Goal: Download file/media: Download file/media

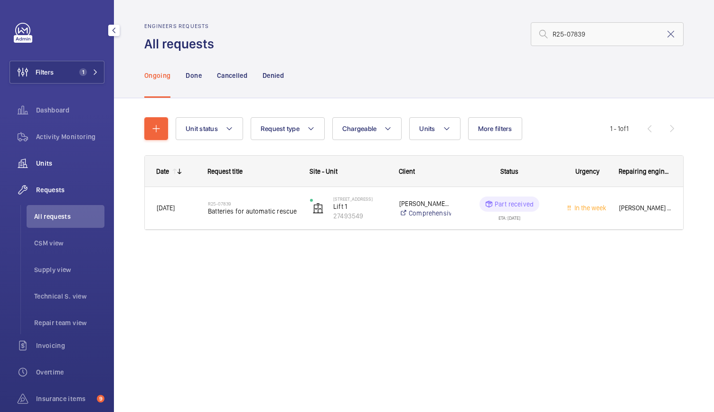
click at [47, 163] on span "Units" at bounding box center [70, 164] width 68 height 10
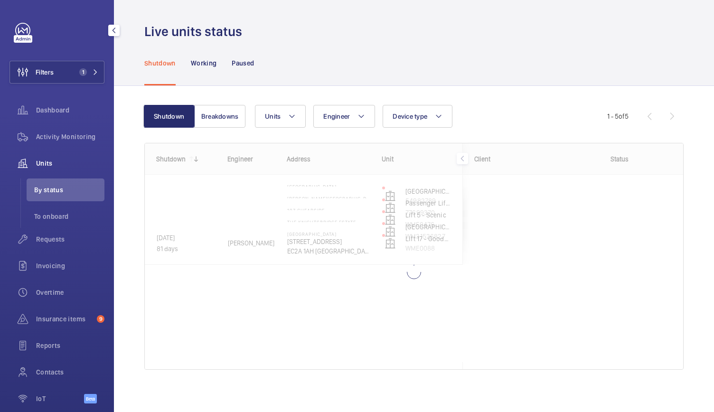
click at [47, 163] on span "Units" at bounding box center [70, 164] width 68 height 10
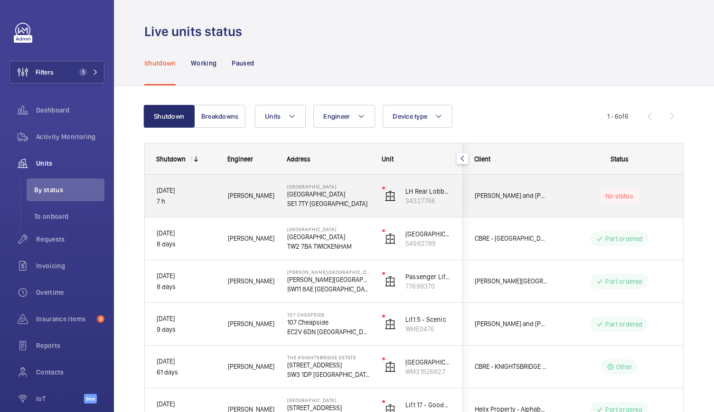
click at [266, 209] on div "Luke R." at bounding box center [246, 196] width 58 height 30
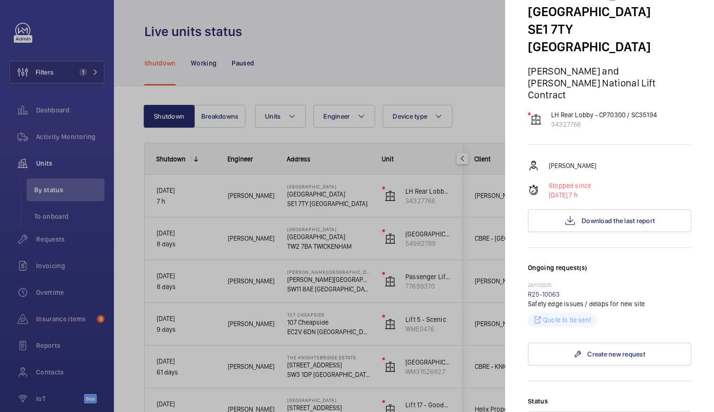
scroll to position [52, 0]
click at [593, 217] on span "Download the last report" at bounding box center [618, 221] width 73 height 8
click at [540, 290] on link "R25-10063" at bounding box center [544, 294] width 32 height 8
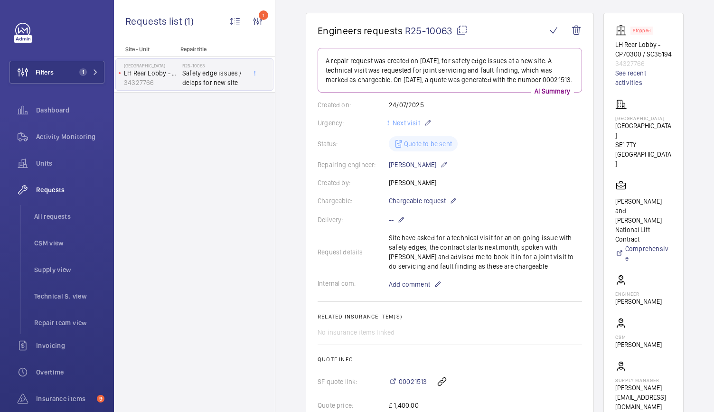
scroll to position [79, 0]
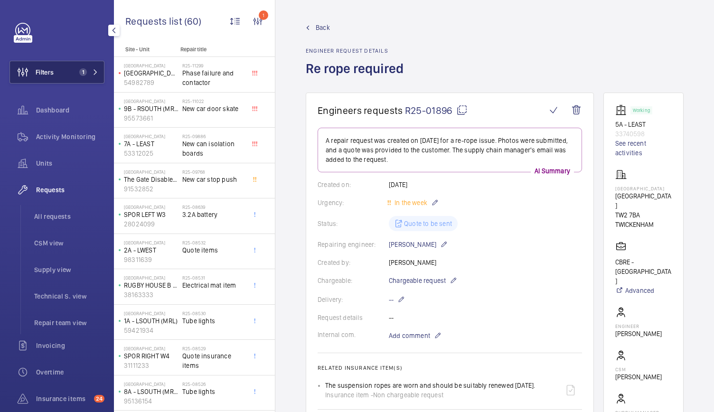
scroll to position [242, 0]
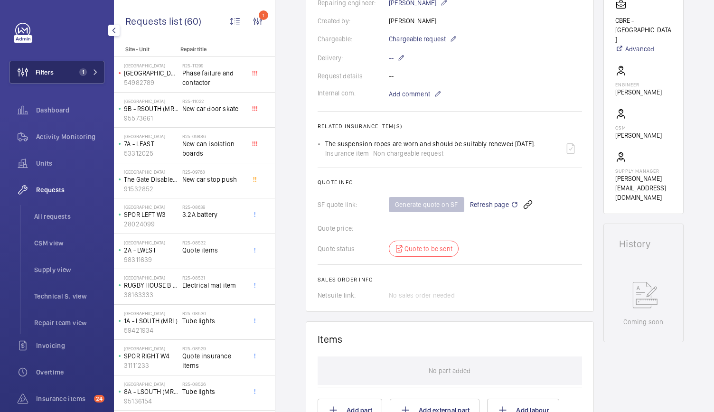
click at [41, 75] on span "Filters" at bounding box center [45, 72] width 18 height 10
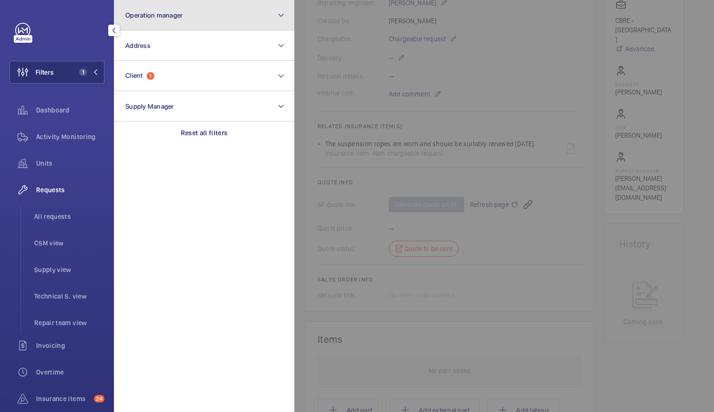
click at [166, 13] on span "Operation manager" at bounding box center [153, 15] width 57 height 8
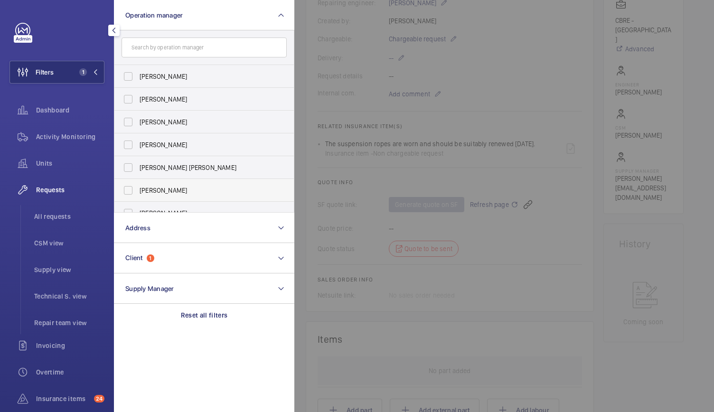
scroll to position [35, 0]
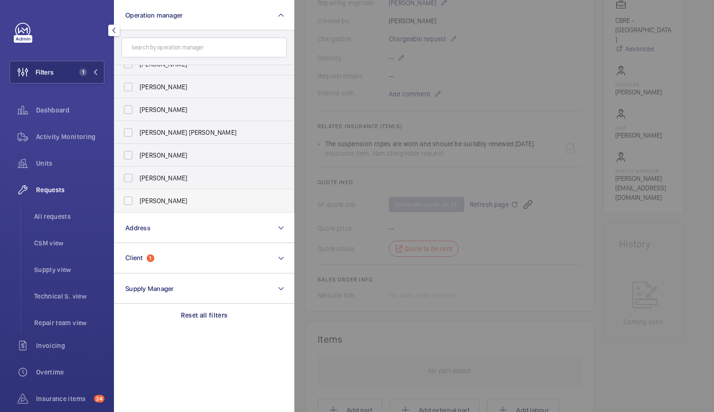
click at [131, 199] on label "[PERSON_NAME]" at bounding box center [196, 201] width 165 height 23
click at [131, 199] on input "[PERSON_NAME]" at bounding box center [128, 200] width 19 height 19
checkbox input "true"
click at [40, 136] on span "Activity Monitoring" at bounding box center [70, 137] width 68 height 10
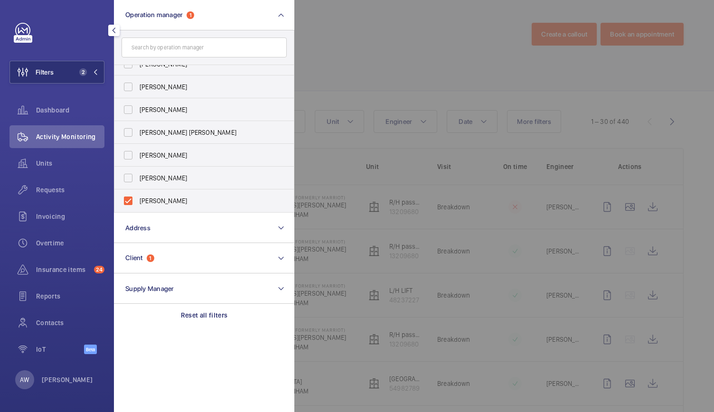
click at [399, 52] on div at bounding box center [652, 206] width 714 height 412
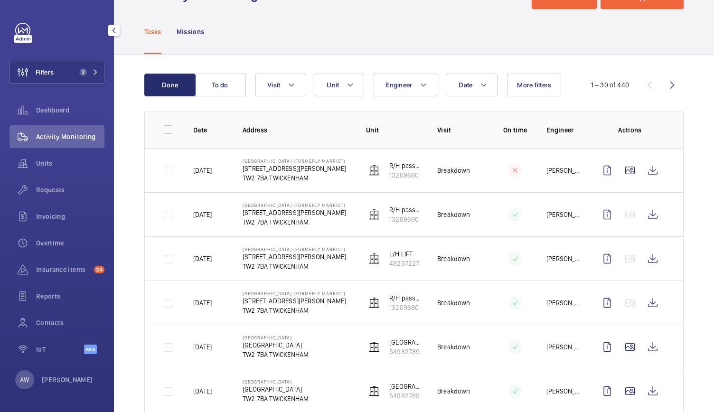
scroll to position [48, 0]
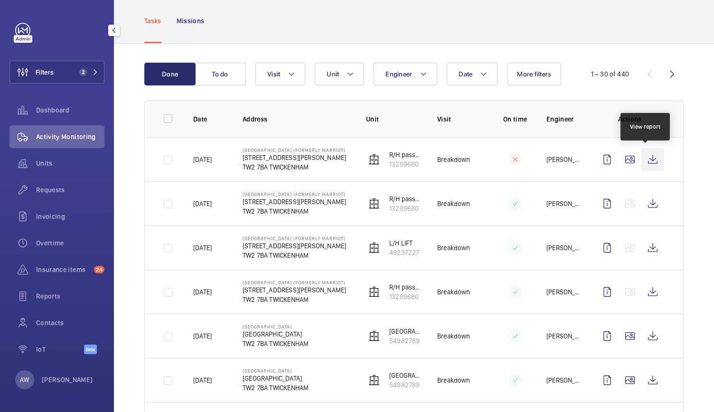
click at [655, 159] on wm-front-icon-button at bounding box center [653, 159] width 23 height 23
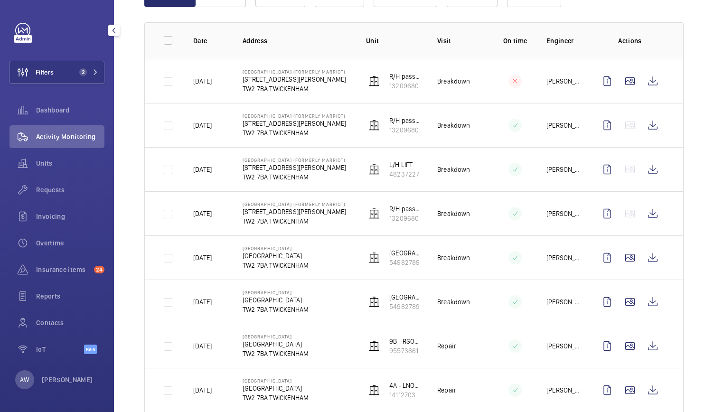
scroll to position [185, 0]
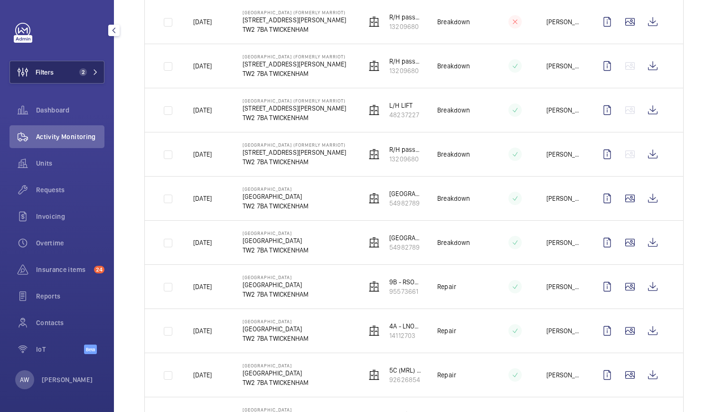
click at [71, 69] on button "Filters 2" at bounding box center [57, 72] width 95 height 23
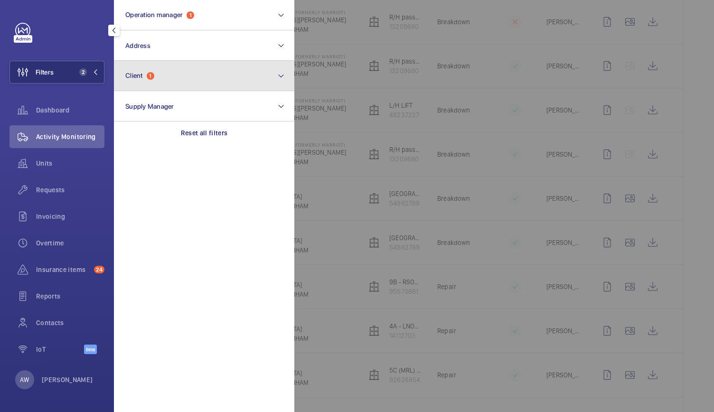
click at [132, 76] on span "Client" at bounding box center [134, 76] width 18 height 8
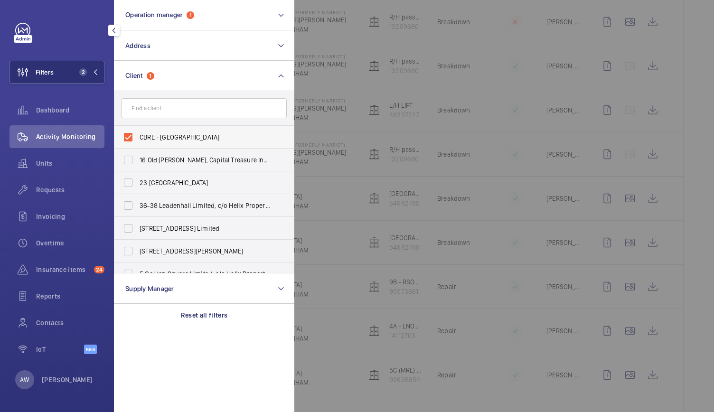
click at [123, 142] on label "CBRE - Twickenham" at bounding box center [196, 137] width 165 height 23
click at [123, 142] on input "CBRE - Twickenham" at bounding box center [128, 137] width 19 height 19
checkbox input "false"
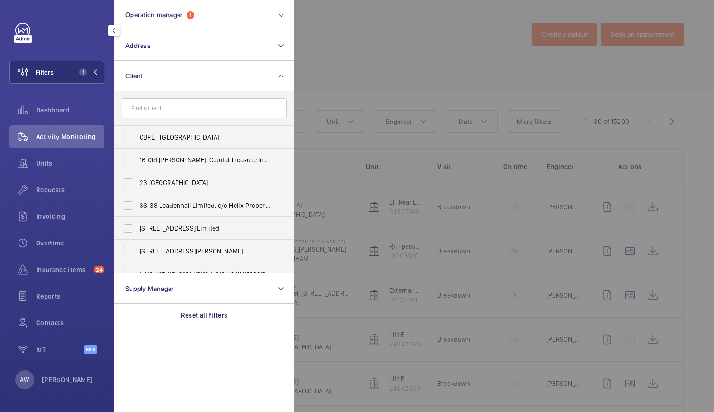
click at [348, 76] on div at bounding box center [652, 206] width 714 height 412
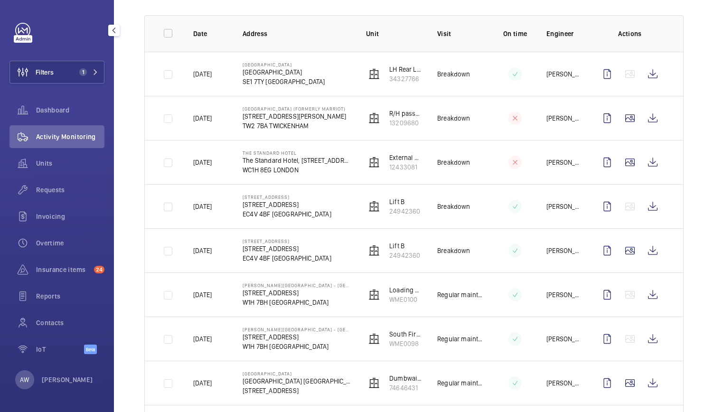
scroll to position [144, 0]
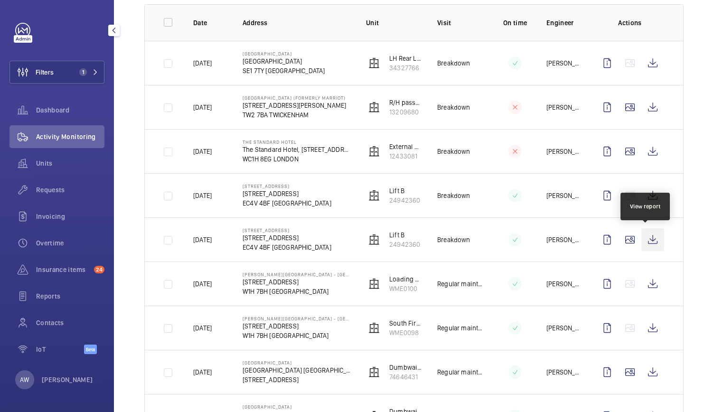
click at [649, 246] on wm-front-icon-button at bounding box center [653, 239] width 23 height 23
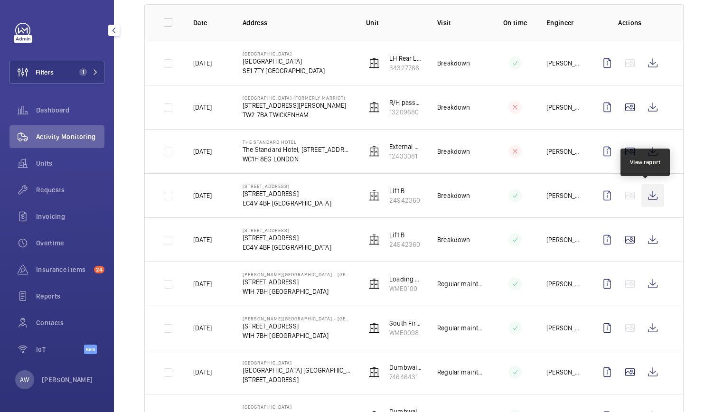
click at [651, 193] on wm-front-icon-button at bounding box center [653, 195] width 23 height 23
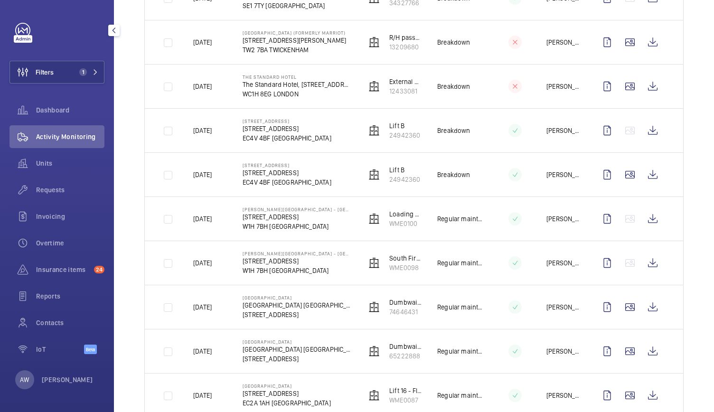
scroll to position [0, 0]
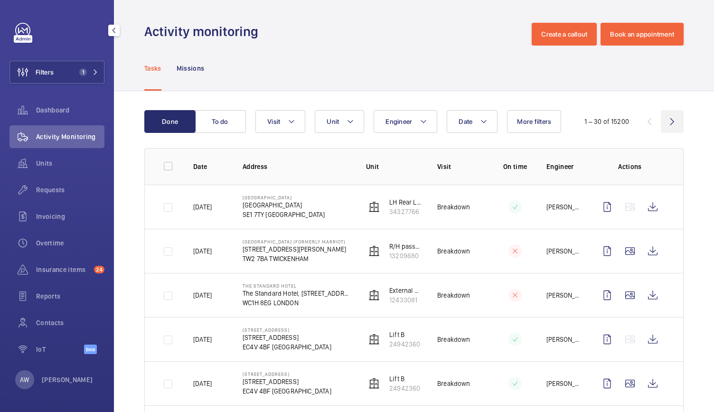
click at [666, 125] on wm-front-icon-button at bounding box center [672, 121] width 23 height 23
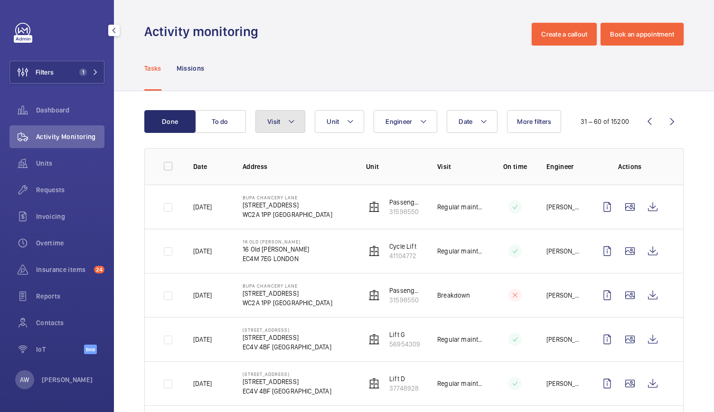
click at [278, 116] on button "Visit" at bounding box center [281, 121] width 50 height 23
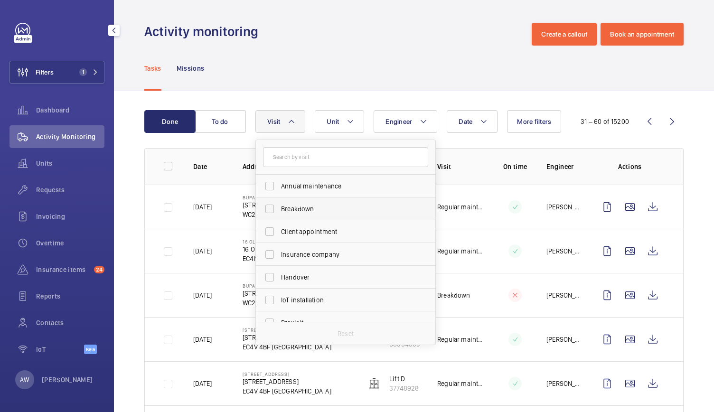
click at [289, 201] on label "Breakdown" at bounding box center [338, 209] width 165 height 23
click at [279, 201] on input "Breakdown" at bounding box center [269, 209] width 19 height 19
checkbox input "true"
click at [306, 65] on div "Tasks Missions" at bounding box center [414, 68] width 540 height 45
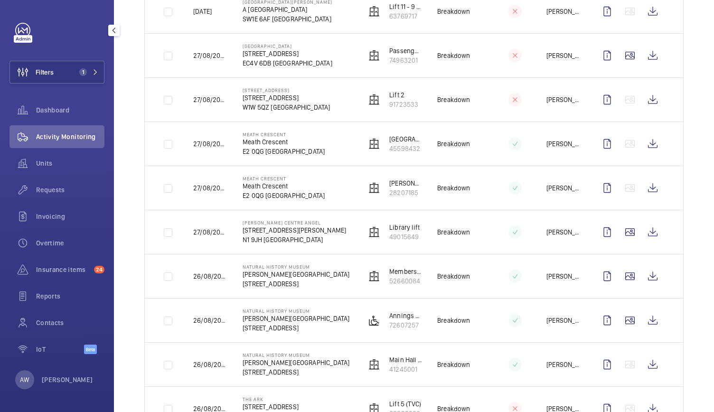
scroll to position [899, 0]
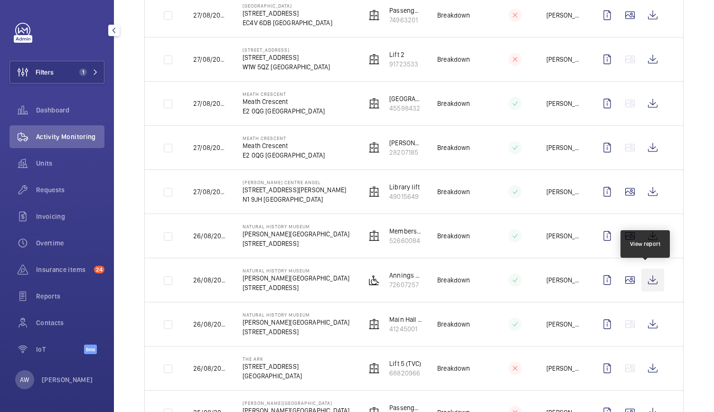
click at [642, 275] on wm-front-icon-button at bounding box center [653, 280] width 23 height 23
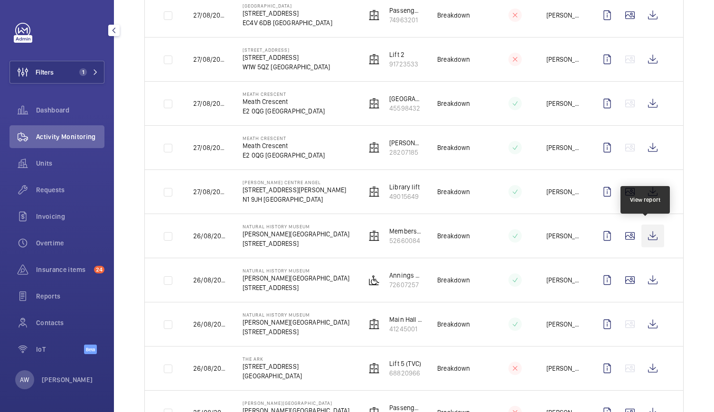
click at [653, 234] on wm-front-icon-button at bounding box center [653, 236] width 23 height 23
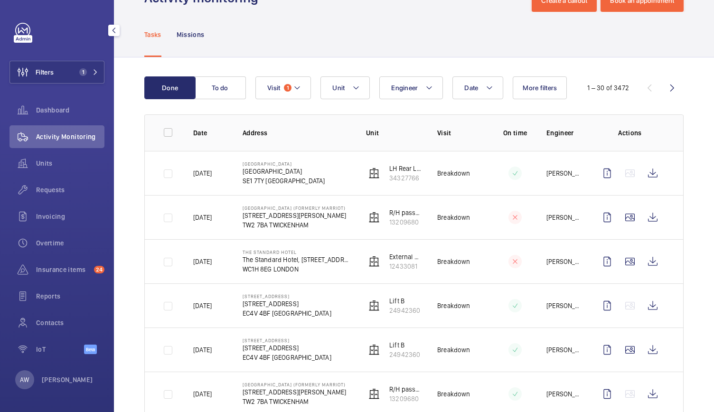
scroll to position [0, 0]
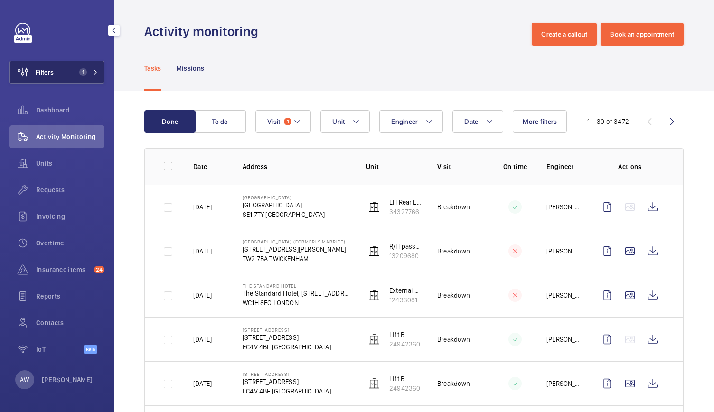
click at [60, 78] on button "Filters 1" at bounding box center [57, 72] width 95 height 23
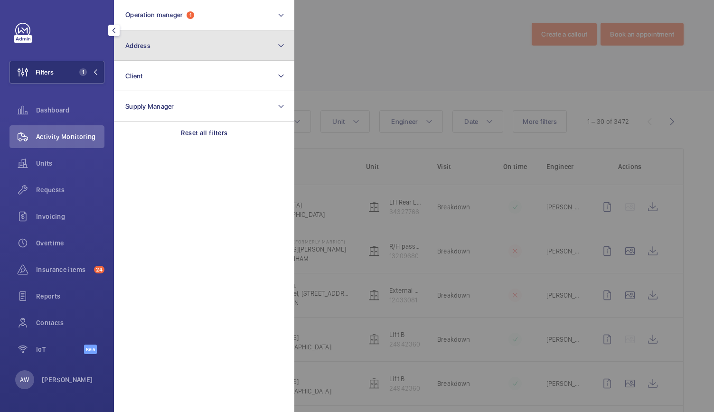
click at [124, 55] on button "Address" at bounding box center [204, 45] width 181 height 30
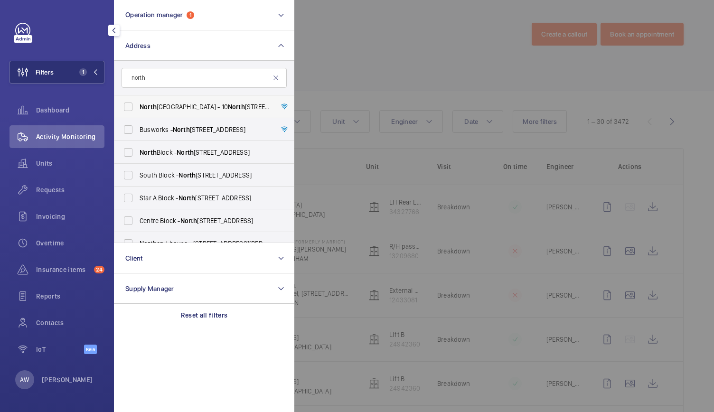
type input "north"
click at [173, 109] on span "North burgh House - 10 North burgh Street, LONDON EC1V 0AT" at bounding box center [205, 107] width 131 height 10
click at [138, 109] on input "North burgh House - 10 North burgh Street, LONDON EC1V 0AT" at bounding box center [128, 106] width 19 height 19
checkbox input "true"
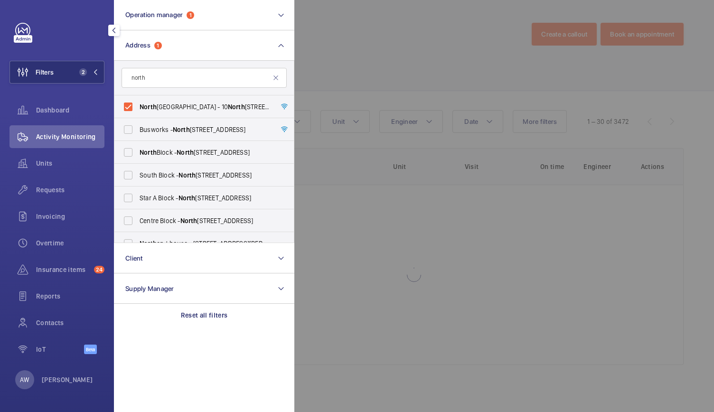
click at [391, 57] on div at bounding box center [652, 206] width 714 height 412
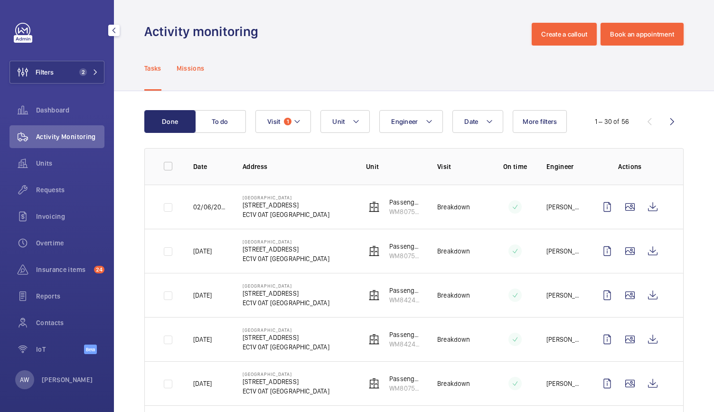
click at [194, 68] on p "Missions" at bounding box center [191, 69] width 28 height 10
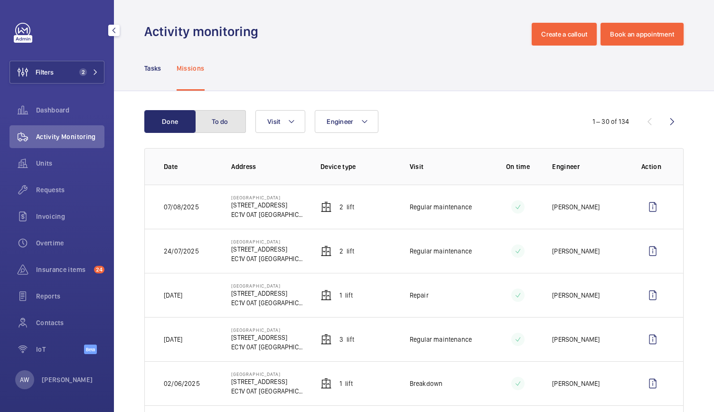
click at [214, 120] on button "To do" at bounding box center [220, 121] width 51 height 23
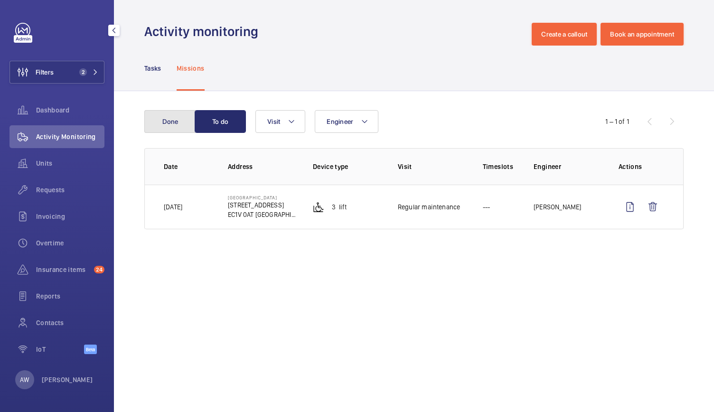
click at [174, 121] on button "Done" at bounding box center [169, 121] width 51 height 23
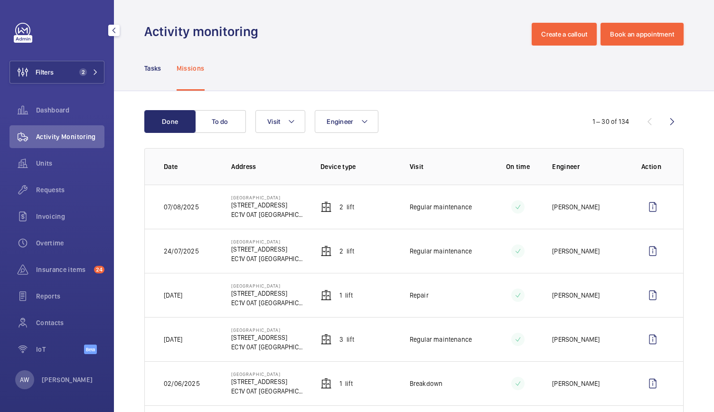
click at [67, 54] on div "Filters 2 Dashboard Activity Monitoring Units Requests Invoicing Overtime Insur…" at bounding box center [57, 194] width 95 height 342
click at [67, 68] on button "Filters 2" at bounding box center [57, 72] width 95 height 23
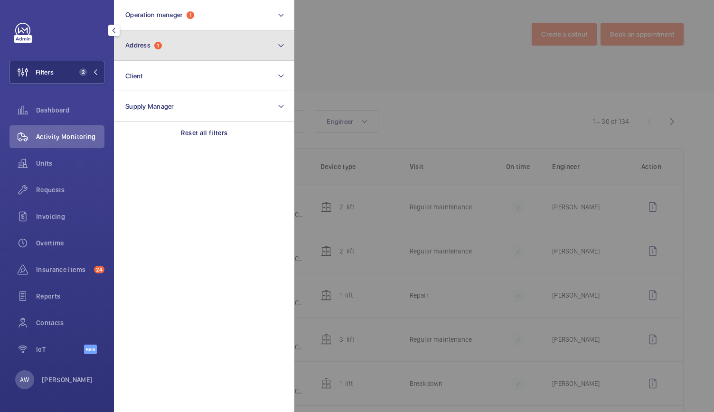
click at [160, 42] on span "1" at bounding box center [158, 46] width 8 height 8
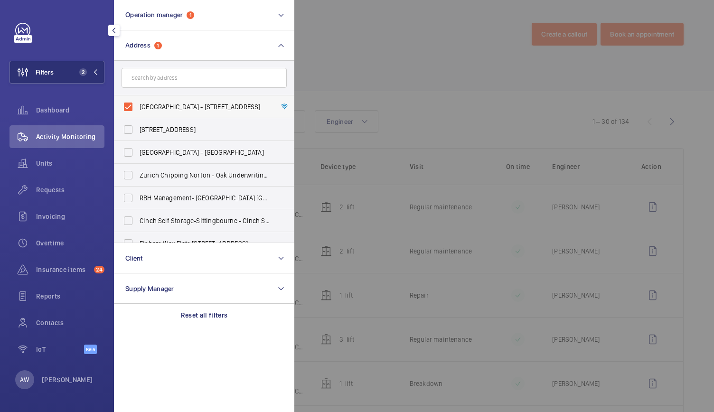
click at [128, 105] on label "Northburgh House - 10 Northburgh Street, LONDON EC1V 0AT" at bounding box center [196, 106] width 165 height 23
click at [128, 105] on input "Northburgh House - 10 Northburgh Street, LONDON EC1V 0AT" at bounding box center [128, 106] width 19 height 19
checkbox input "false"
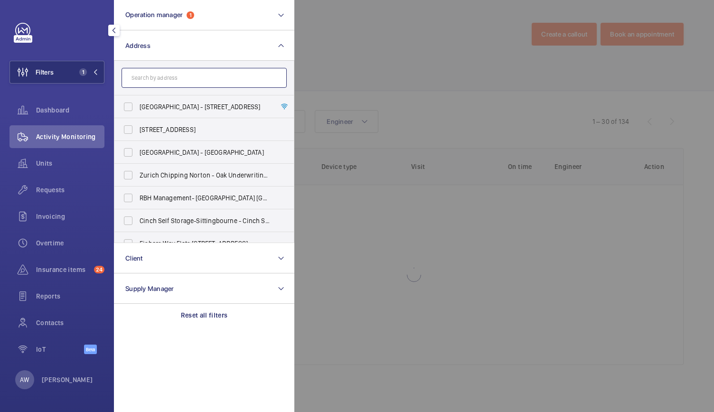
click at [152, 78] on input "text" at bounding box center [204, 78] width 165 height 20
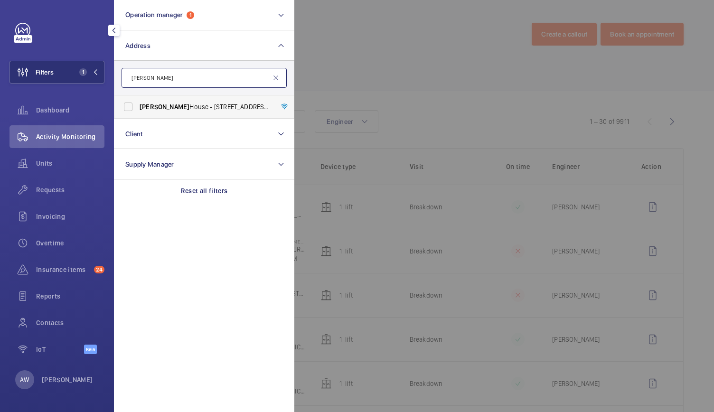
type input "bryles"
click at [153, 106] on span "Bryles" at bounding box center [165, 107] width 50 height 8
click at [138, 106] on input "Bryles House - 1 Berry St, LONDON EC1V 0AA" at bounding box center [128, 106] width 19 height 19
checkbox input "true"
click at [403, 50] on div at bounding box center [652, 206] width 714 height 412
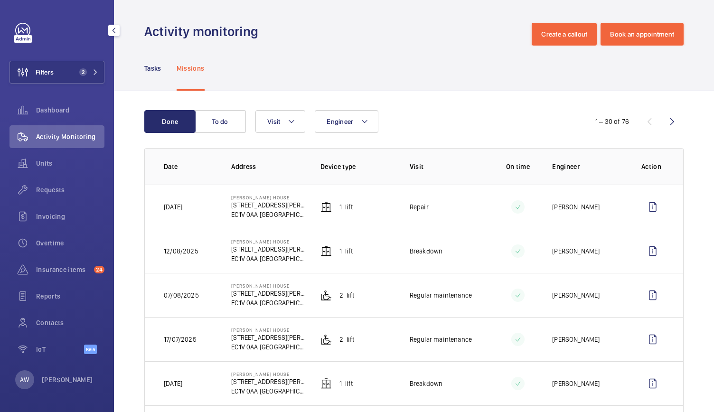
click at [144, 79] on div "Tasks Missions" at bounding box center [414, 69] width 600 height 46
click at [151, 72] on p "Tasks" at bounding box center [152, 69] width 17 height 10
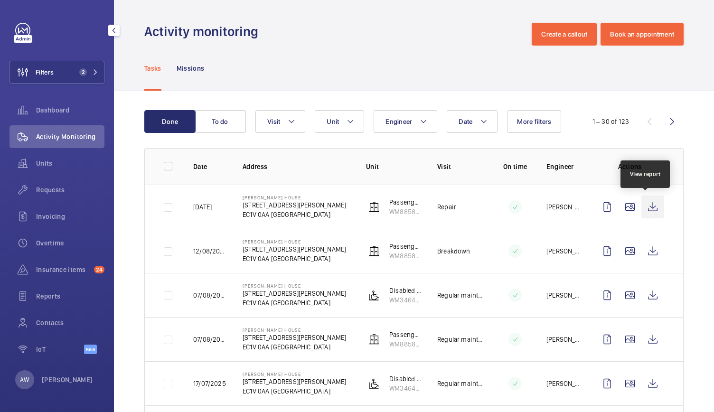
click at [650, 212] on wm-front-icon-button at bounding box center [653, 207] width 23 height 23
click at [648, 211] on wm-front-icon-button at bounding box center [653, 207] width 23 height 23
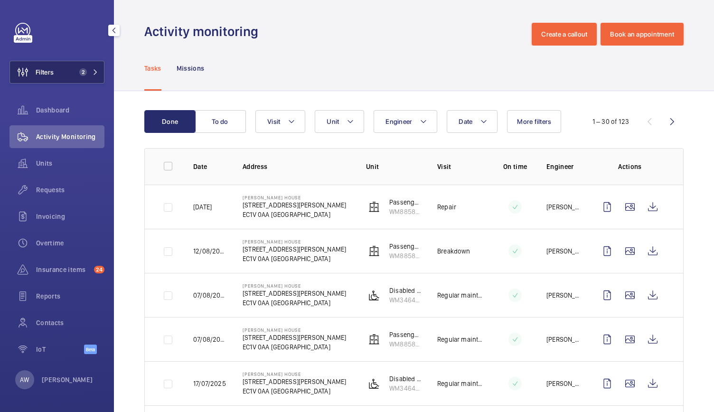
click at [83, 77] on button "Filters 2" at bounding box center [57, 72] width 95 height 23
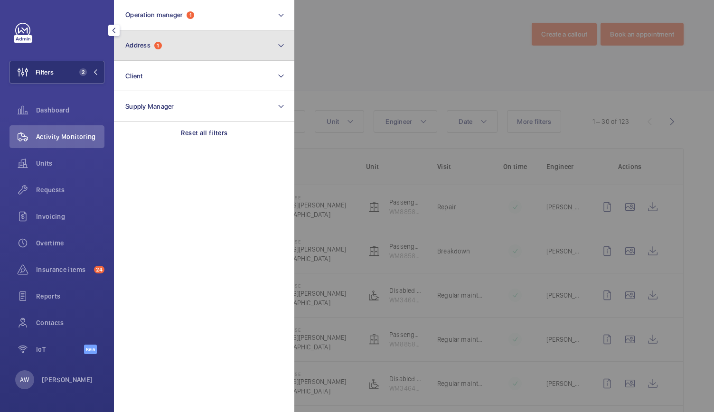
click at [146, 58] on button "Address 1" at bounding box center [204, 45] width 181 height 30
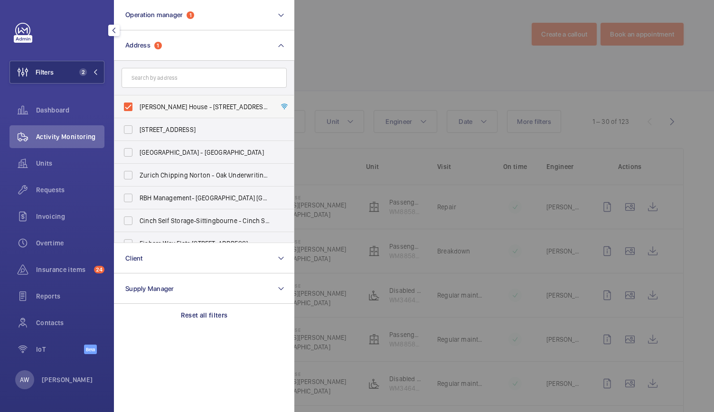
click at [128, 104] on label "Bryles House - 1 Berry St, LONDON EC1V 0AA" at bounding box center [196, 106] width 165 height 23
click at [128, 104] on input "Bryles House - 1 Berry St, LONDON EC1V 0AA" at bounding box center [128, 106] width 19 height 19
checkbox input "false"
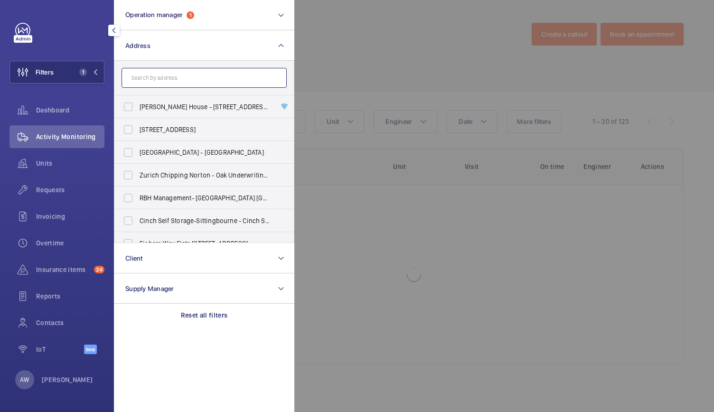
click at [144, 76] on input "text" at bounding box center [204, 78] width 165 height 20
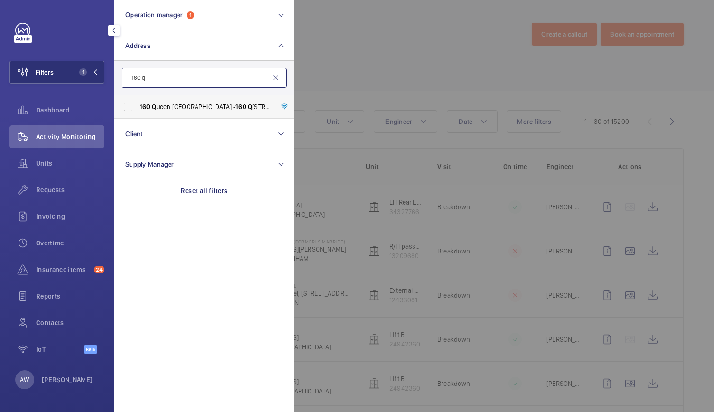
type input "160 q"
click at [153, 108] on span "Q" at bounding box center [154, 107] width 4 height 8
click at [138, 108] on input "160 Q ueen Victoria Street - 160 Q ueen Victoria Street, LONDON EC4V 4BF" at bounding box center [128, 106] width 19 height 19
checkbox input "true"
click at [340, 38] on div at bounding box center [652, 206] width 714 height 412
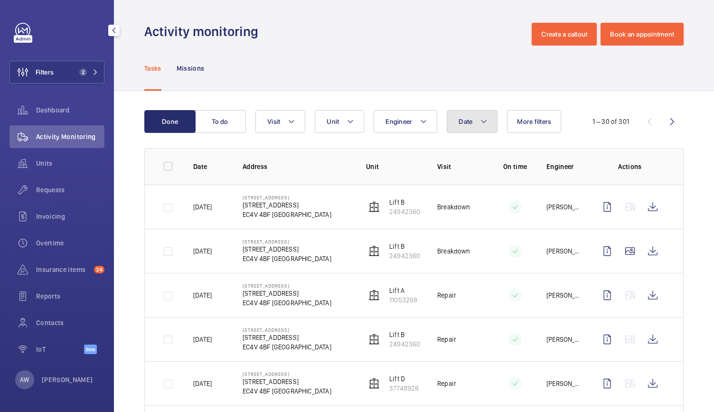
click at [472, 113] on button "Date" at bounding box center [472, 121] width 51 height 23
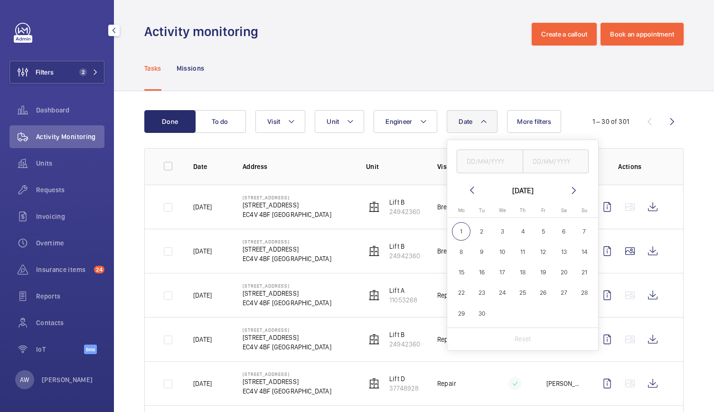
click at [470, 189] on mat-icon at bounding box center [471, 190] width 11 height 11
click at [540, 232] on span "1" at bounding box center [543, 231] width 19 height 19
type input "01/08/2025"
click at [590, 316] on span "31" at bounding box center [584, 313] width 19 height 19
type input "31/08/2025"
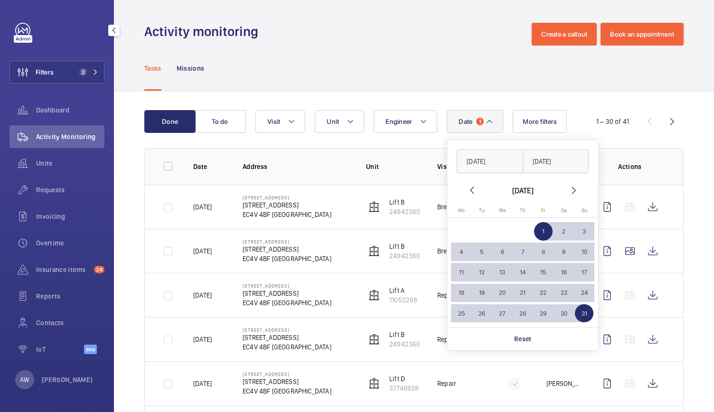
click at [481, 85] on div "Tasks Missions" at bounding box center [414, 68] width 540 height 45
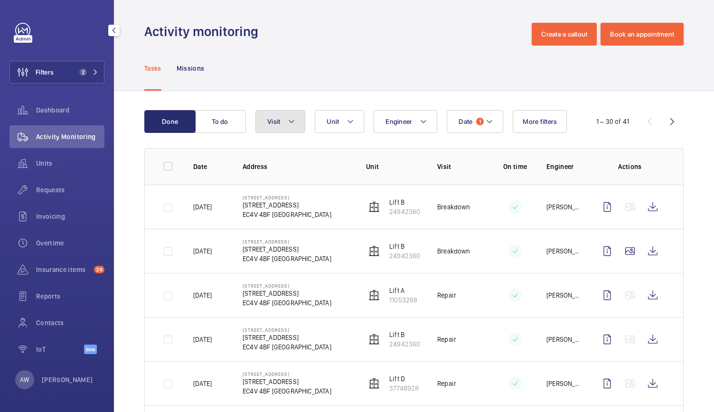
click at [299, 117] on button "Visit" at bounding box center [281, 121] width 50 height 23
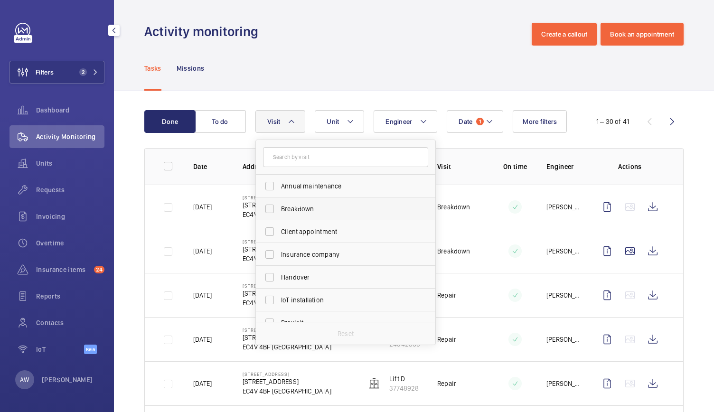
click at [290, 203] on label "Breakdown" at bounding box center [338, 209] width 165 height 23
click at [279, 203] on input "Breakdown" at bounding box center [269, 209] width 19 height 19
checkbox input "true"
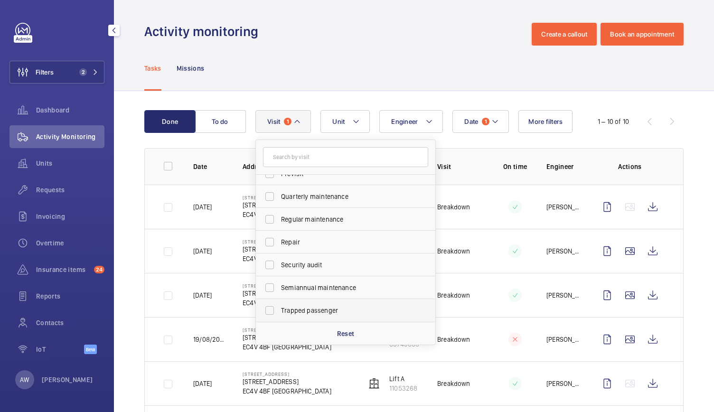
click at [280, 313] on label "Trapped passenger" at bounding box center [338, 310] width 165 height 23
click at [279, 313] on input "Trapped passenger" at bounding box center [269, 310] width 19 height 19
checkbox input "true"
click at [320, 52] on div "Tasks Missions" at bounding box center [414, 68] width 540 height 45
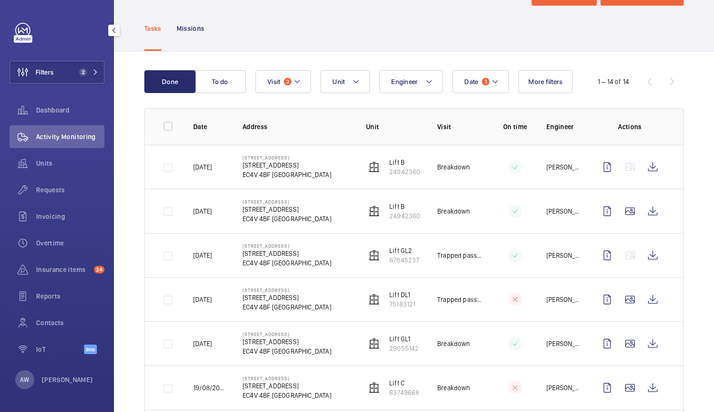
scroll to position [37, 0]
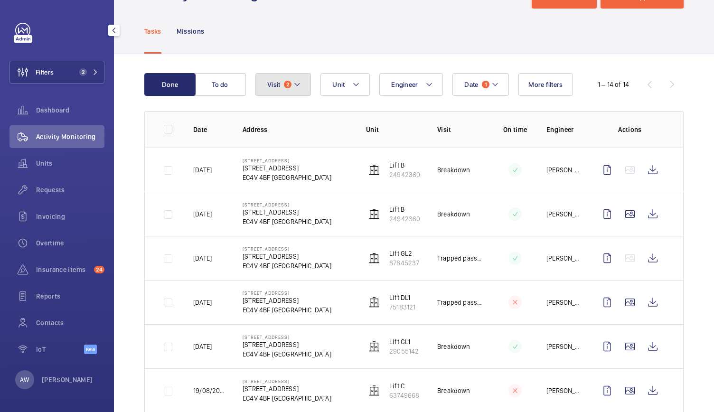
click at [290, 84] on span "2" at bounding box center [288, 85] width 8 height 8
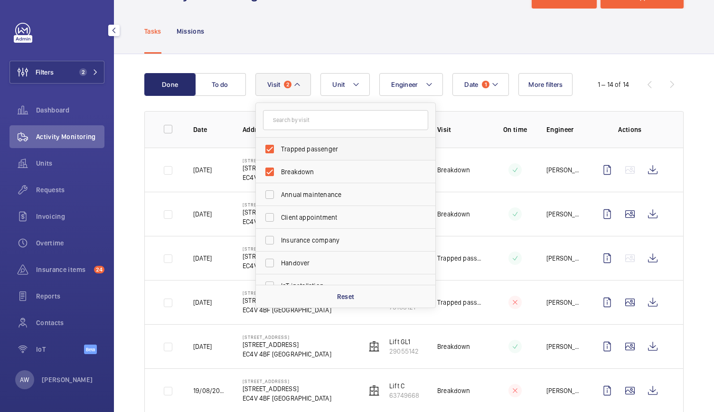
click at [271, 153] on label "Trapped passenger" at bounding box center [338, 149] width 165 height 23
click at [271, 153] on input "Trapped passenger" at bounding box center [269, 149] width 19 height 19
checkbox input "false"
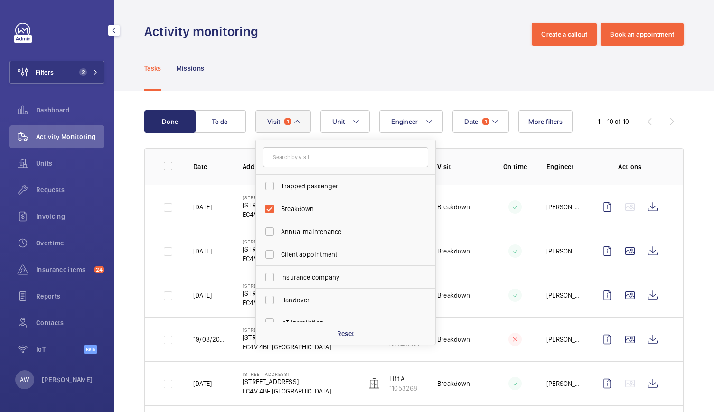
click at [293, 40] on div "Activity monitoring Create a callout Book an appointment" at bounding box center [414, 34] width 540 height 23
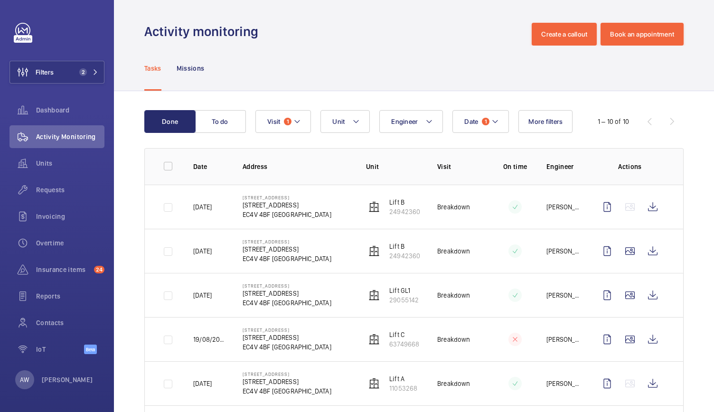
click at [429, 67] on div "Tasks Missions" at bounding box center [414, 68] width 540 height 45
click at [281, 121] on button "Visit 1" at bounding box center [284, 121] width 56 height 23
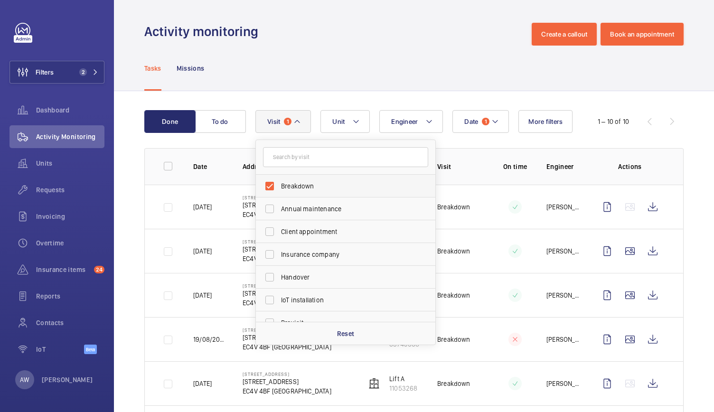
click at [272, 188] on label "Breakdown" at bounding box center [338, 186] width 165 height 23
click at [272, 188] on input "Breakdown" at bounding box center [269, 186] width 19 height 19
checkbox input "false"
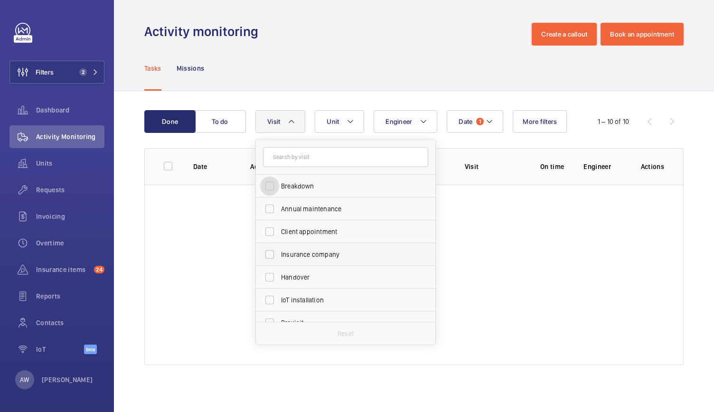
scroll to position [149, 0]
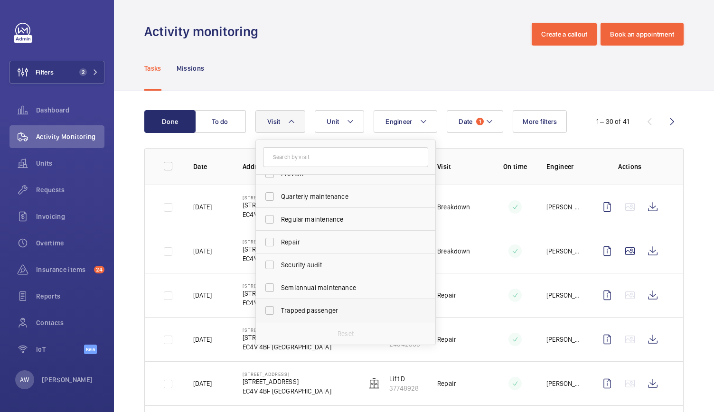
click at [271, 316] on label "Trapped passenger" at bounding box center [338, 310] width 165 height 23
click at [271, 316] on input "Trapped passenger" at bounding box center [269, 310] width 19 height 19
checkbox input "true"
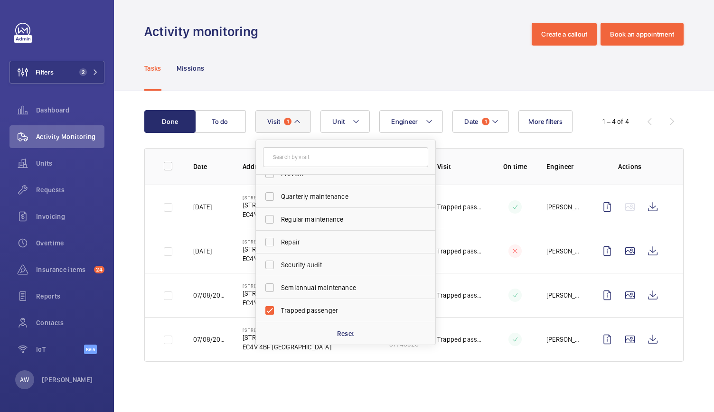
click at [315, 84] on div "Tasks Missions" at bounding box center [414, 68] width 540 height 45
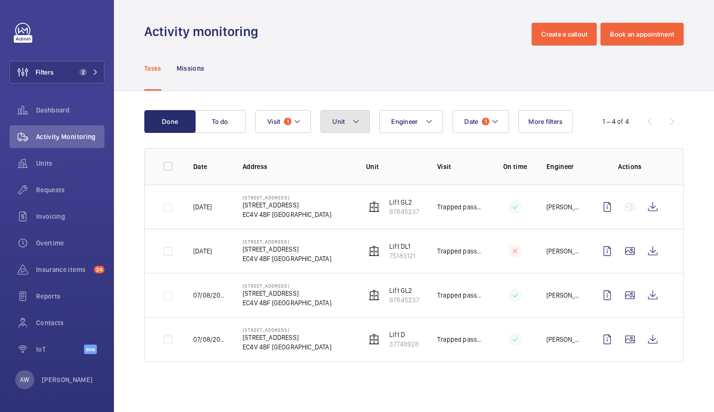
click at [352, 120] on mat-icon at bounding box center [356, 121] width 8 height 11
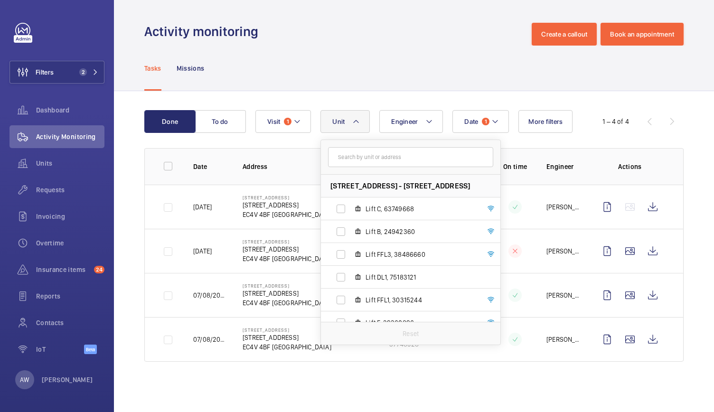
click at [390, 76] on div "Tasks Missions" at bounding box center [414, 68] width 540 height 45
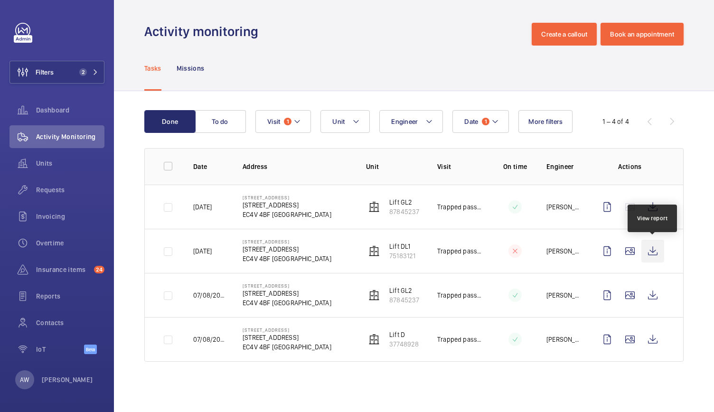
click at [656, 252] on wm-front-icon-button at bounding box center [653, 251] width 23 height 23
click at [522, 49] on div "Tasks Missions" at bounding box center [414, 68] width 540 height 45
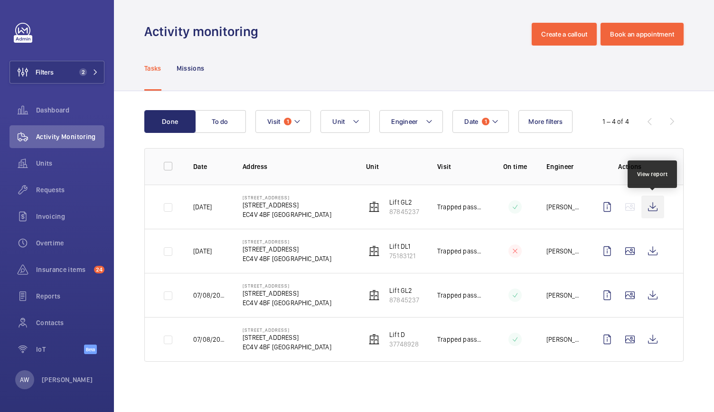
click at [656, 209] on wm-front-icon-button at bounding box center [653, 207] width 23 height 23
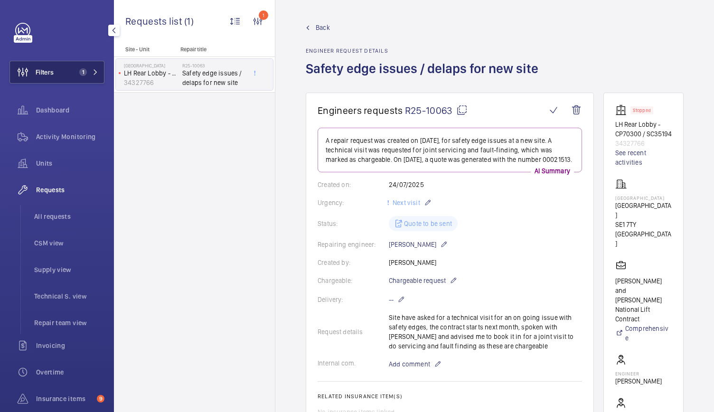
scroll to position [79, 0]
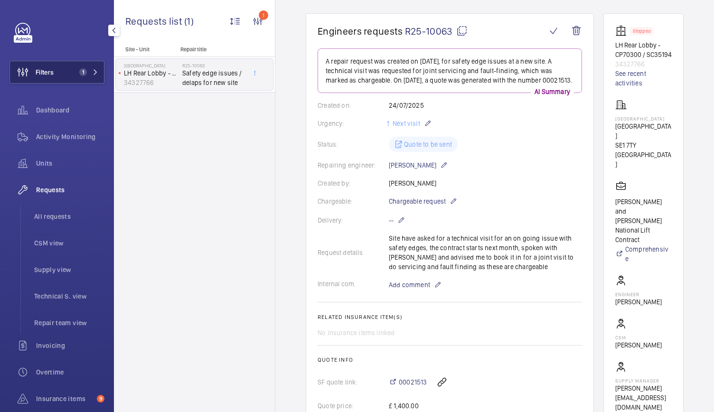
click at [46, 83] on span "Filters" at bounding box center [32, 72] width 44 height 23
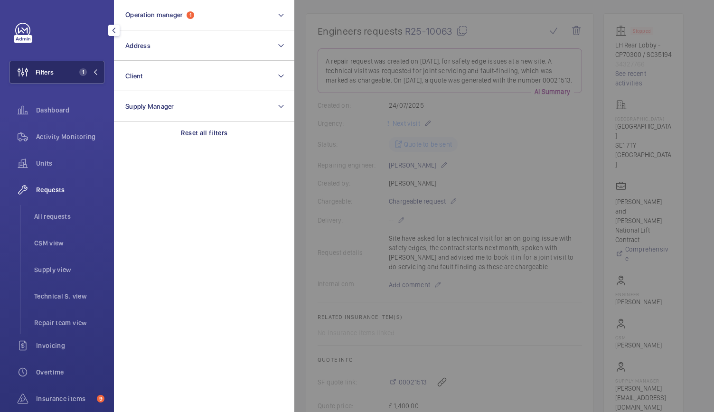
click at [73, 80] on button "Filters 1" at bounding box center [57, 72] width 95 height 23
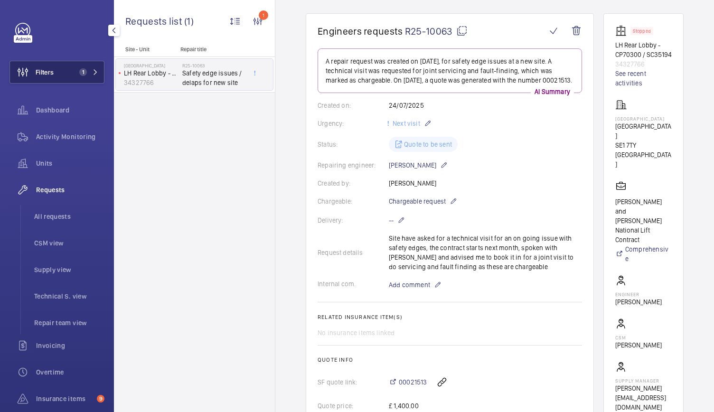
click at [73, 80] on button "Filters 1" at bounding box center [57, 72] width 95 height 23
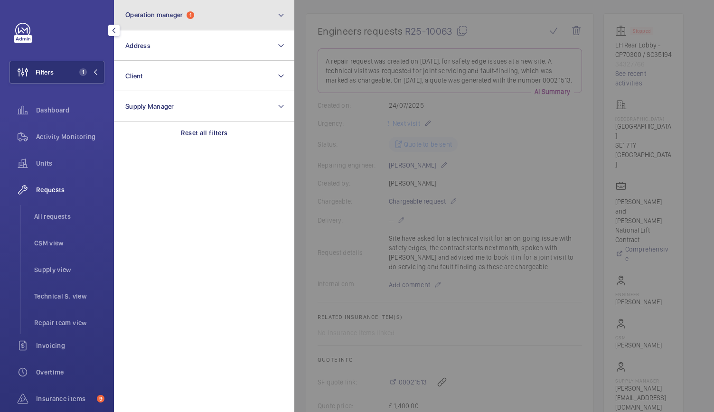
click at [234, 24] on button "Operation manager 1" at bounding box center [204, 15] width 181 height 30
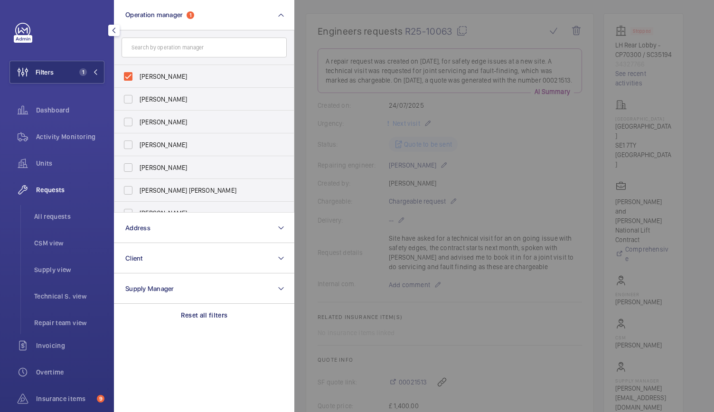
click at [174, 53] on input "text" at bounding box center [204, 48] width 165 height 20
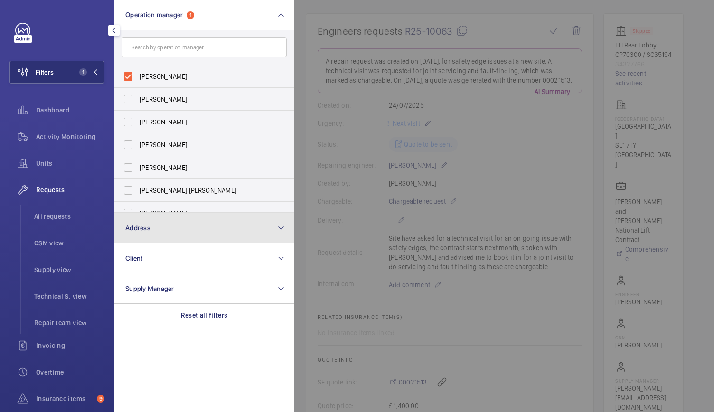
click at [161, 223] on button "Address" at bounding box center [204, 228] width 181 height 30
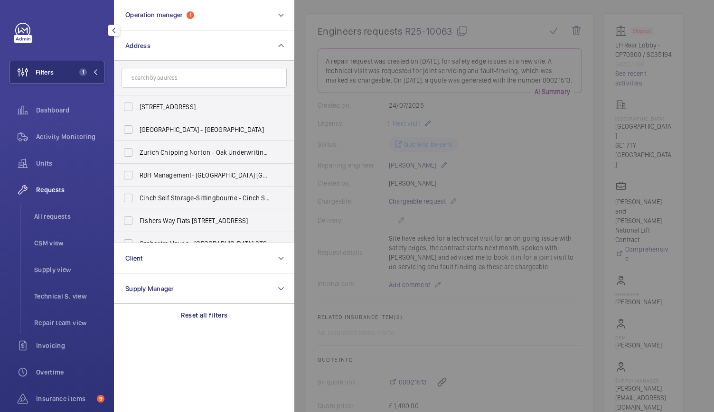
click at [171, 76] on input "text" at bounding box center [204, 78] width 165 height 20
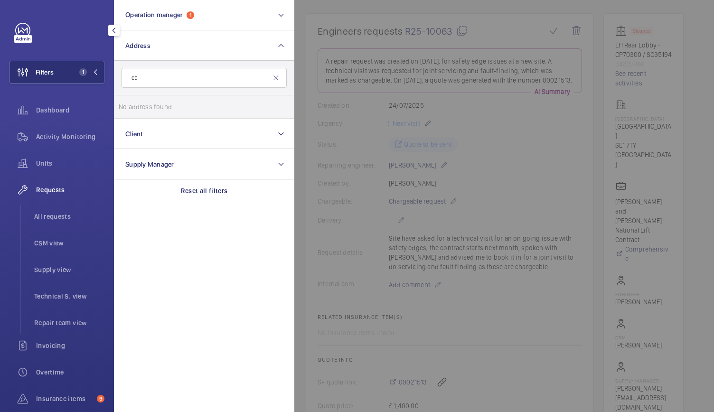
type input "c"
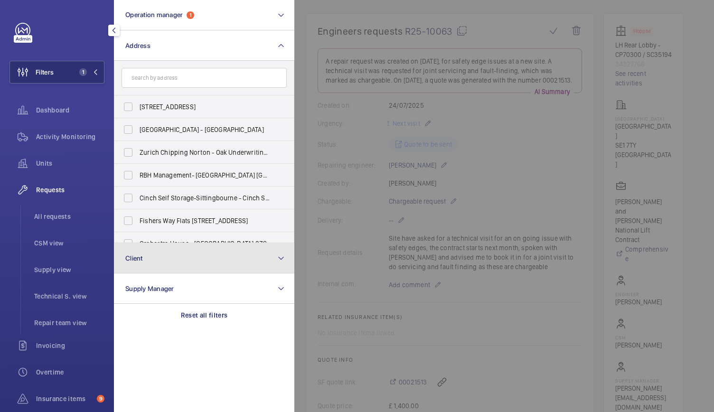
click at [135, 263] on button "Client" at bounding box center [204, 258] width 181 height 30
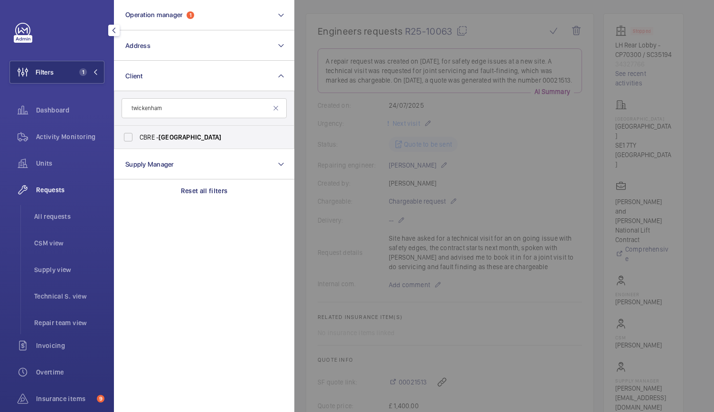
type input "twickenham"
click at [163, 133] on span "[GEOGRAPHIC_DATA]" at bounding box center [190, 137] width 63 height 8
click at [138, 133] on input "CBRE - [GEOGRAPHIC_DATA]" at bounding box center [128, 137] width 19 height 19
checkbox input "true"
click at [331, 159] on div at bounding box center [652, 206] width 714 height 412
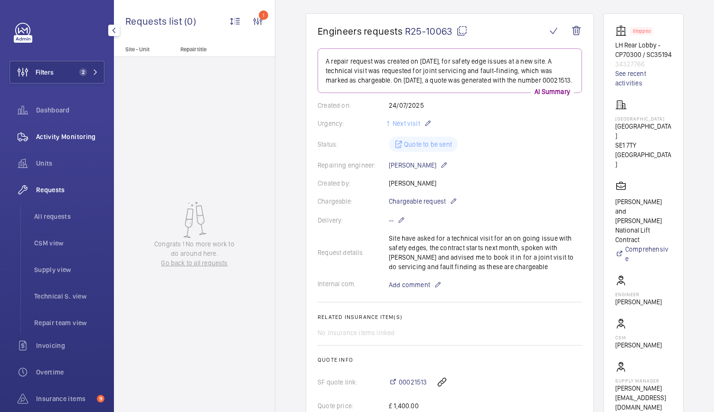
click at [44, 135] on span "Activity Monitoring" at bounding box center [70, 137] width 68 height 10
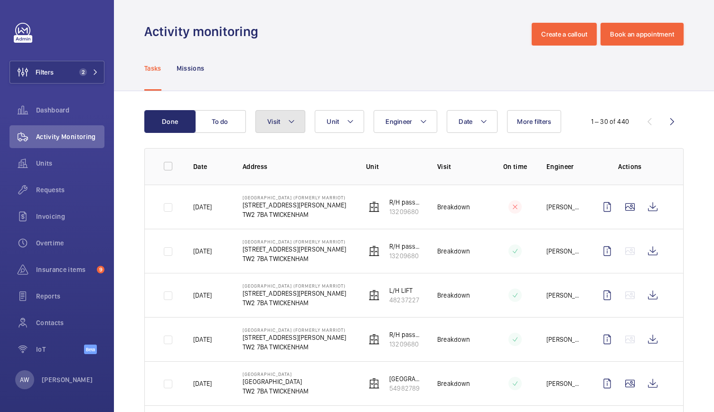
click at [273, 128] on button "Visit" at bounding box center [281, 121] width 50 height 23
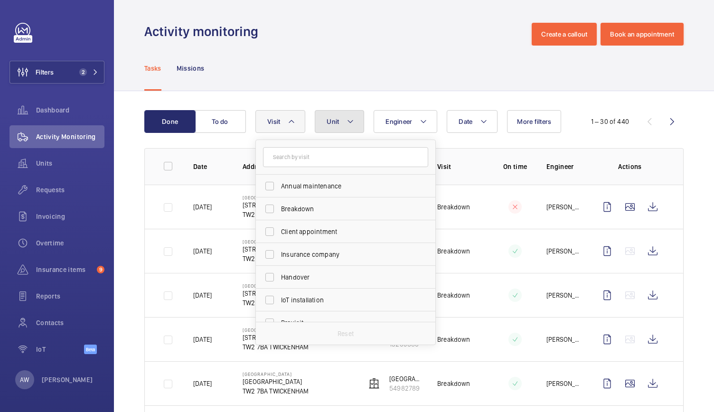
click at [335, 120] on span "Unit" at bounding box center [333, 122] width 12 height 8
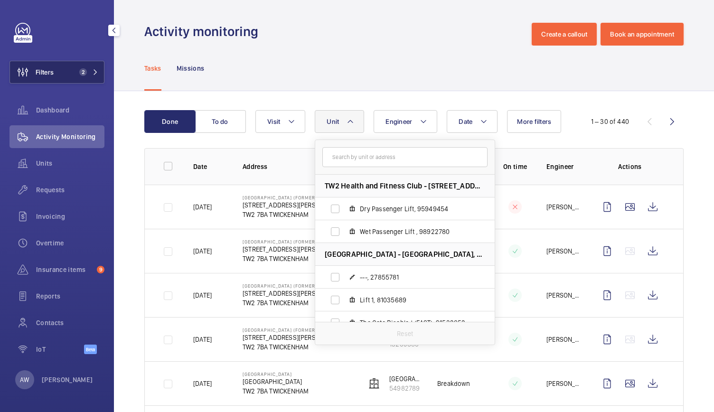
click at [92, 70] on span "2" at bounding box center [87, 72] width 23 height 8
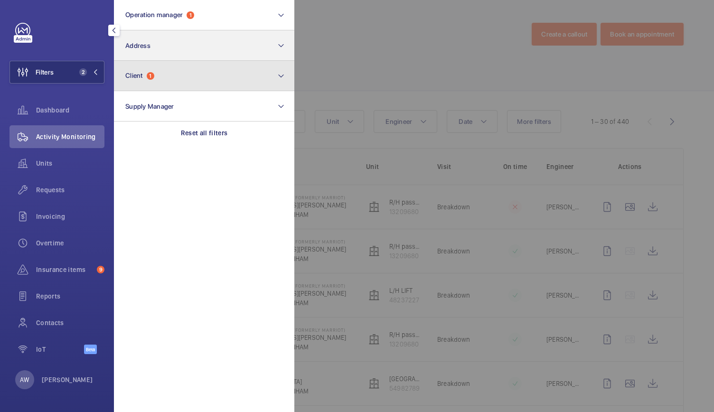
drag, startPoint x: 163, startPoint y: 61, endPoint x: 172, endPoint y: 55, distance: 10.9
click at [172, 55] on section "Operation manager 1 Address Client 1 Supply Manager Reset all filters" at bounding box center [204, 206] width 181 height 412
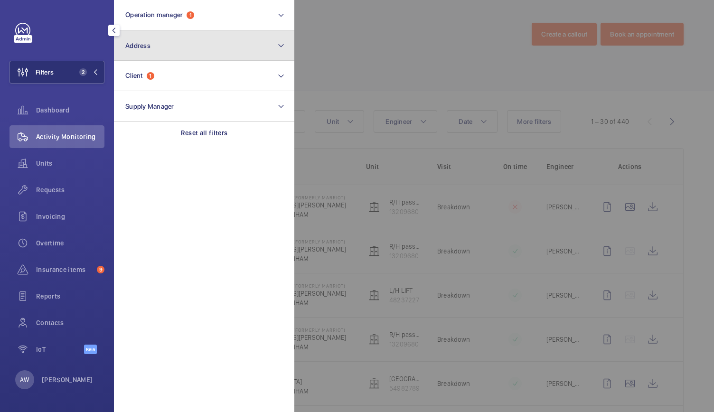
click at [172, 55] on button "Address" at bounding box center [204, 45] width 181 height 30
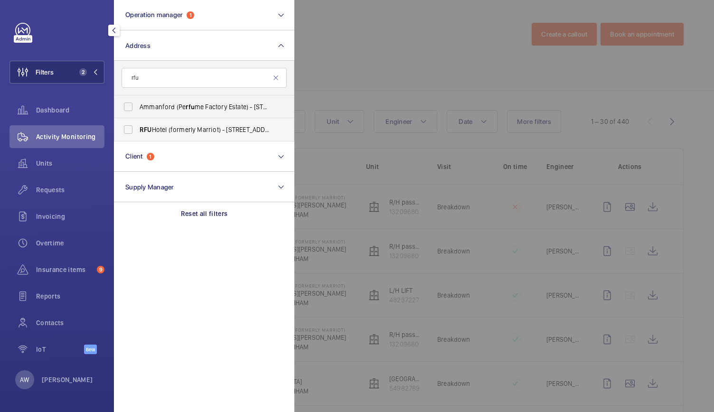
type input "rfu"
click at [143, 127] on span "RFU" at bounding box center [146, 130] width 12 height 8
click at [138, 127] on input "[GEOGRAPHIC_DATA] (formerly Marriot) - [STREET_ADDRESS][PERSON_NAME]" at bounding box center [128, 129] width 19 height 19
checkbox input "true"
click at [392, 35] on div at bounding box center [652, 206] width 714 height 412
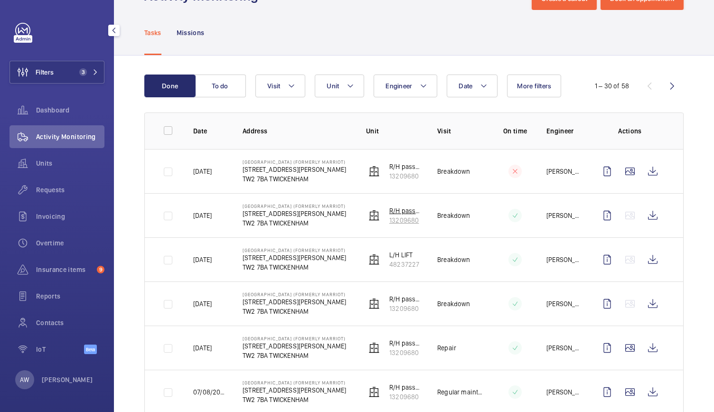
scroll to position [29, 0]
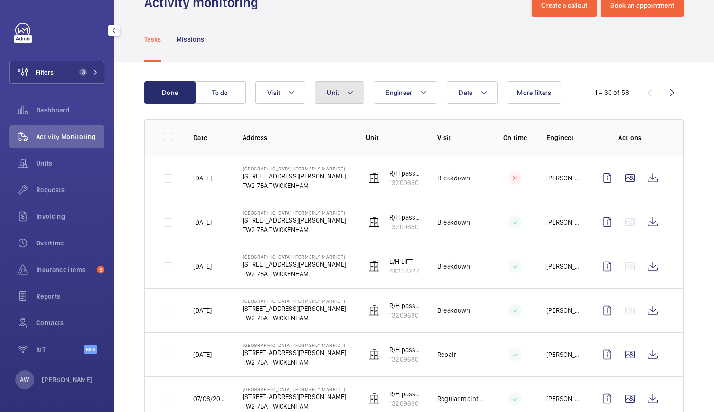
click at [351, 96] on mat-icon at bounding box center [351, 92] width 8 height 11
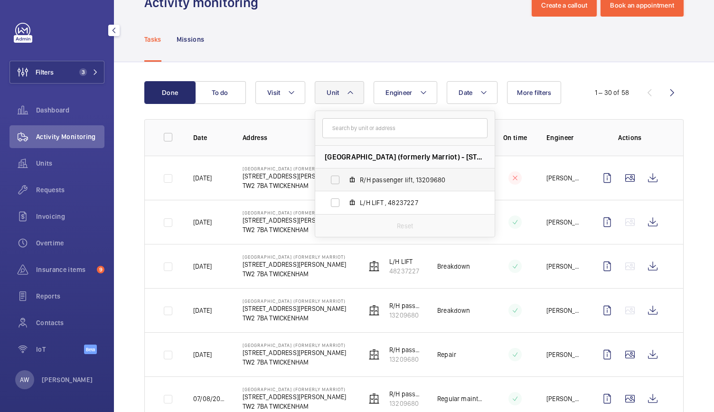
click at [347, 185] on label "R/H passenger lift, 13209680" at bounding box center [397, 180] width 164 height 23
click at [345, 185] on input "R/H passenger lift, 13209680" at bounding box center [335, 180] width 19 height 19
checkbox input "true"
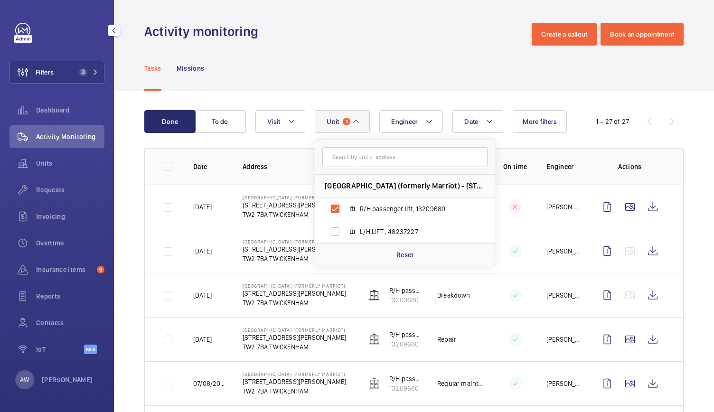
click at [355, 57] on div "Tasks Missions" at bounding box center [414, 68] width 540 height 45
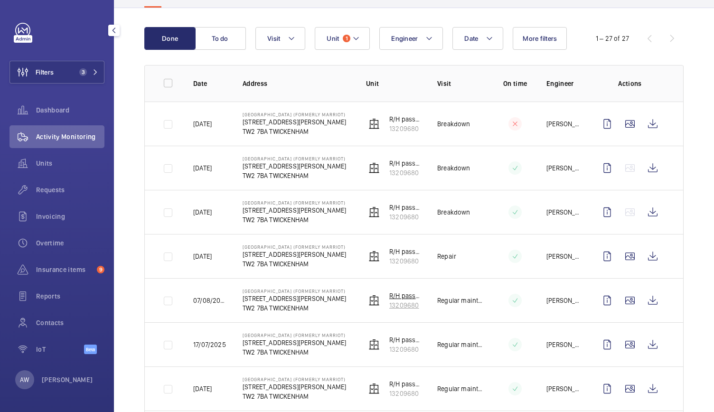
scroll to position [84, 0]
click at [285, 36] on button "Visit" at bounding box center [281, 38] width 50 height 23
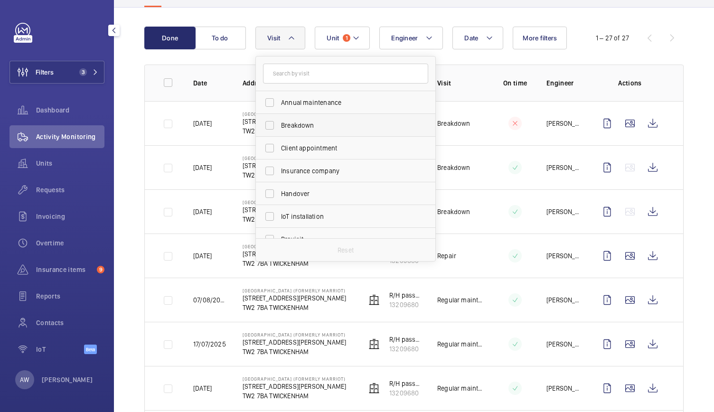
click at [280, 131] on label "Breakdown" at bounding box center [338, 125] width 165 height 23
click at [279, 131] on input "Breakdown" at bounding box center [269, 125] width 19 height 19
checkbox input "true"
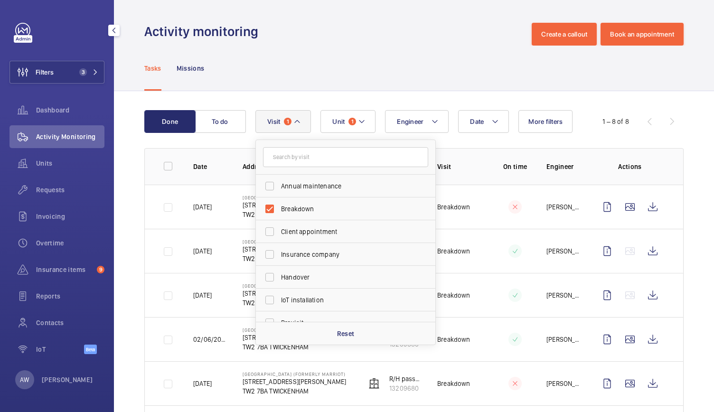
click at [347, 34] on div "Activity monitoring Create a callout Book an appointment" at bounding box center [414, 34] width 540 height 23
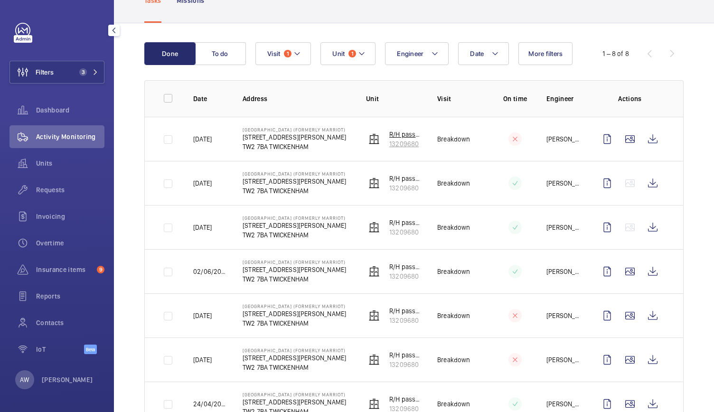
scroll to position [83, 0]
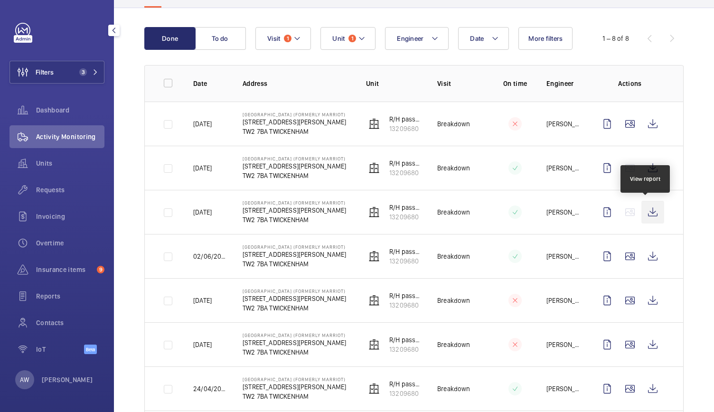
click at [645, 217] on wm-front-icon-button at bounding box center [653, 212] width 23 height 23
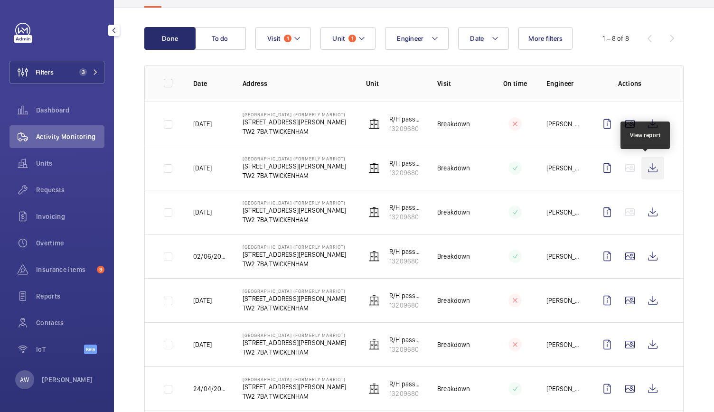
click at [647, 165] on wm-front-icon-button at bounding box center [653, 168] width 23 height 23
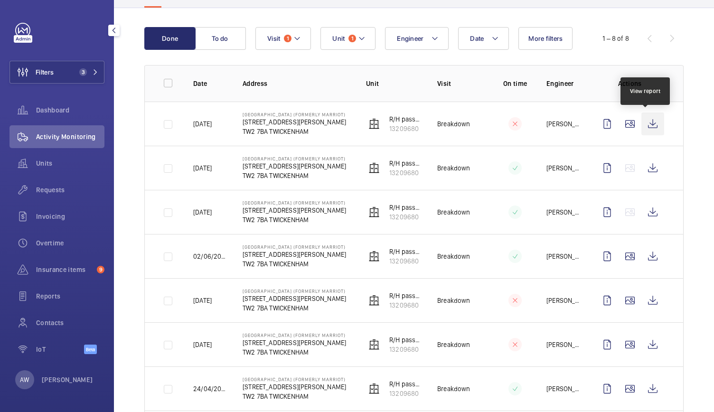
drag, startPoint x: 647, startPoint y: 126, endPoint x: 646, endPoint y: 119, distance: 6.8
click at [646, 119] on wm-front-icon-button at bounding box center [653, 124] width 23 height 23
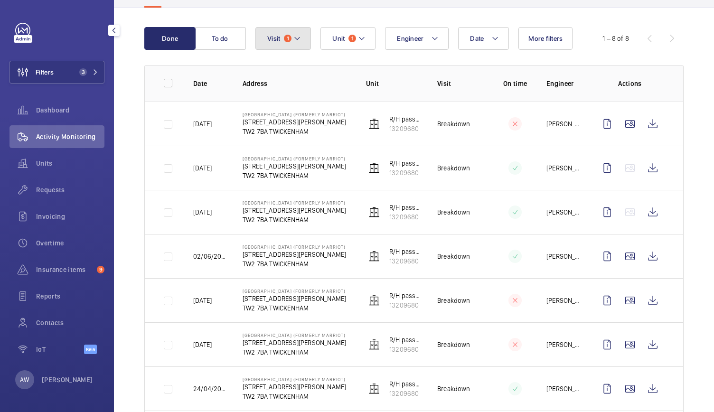
click at [295, 39] on mat-icon at bounding box center [298, 38] width 8 height 11
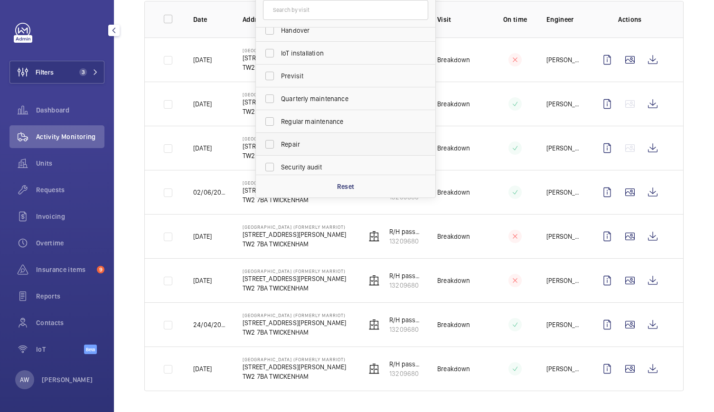
scroll to position [149, 0]
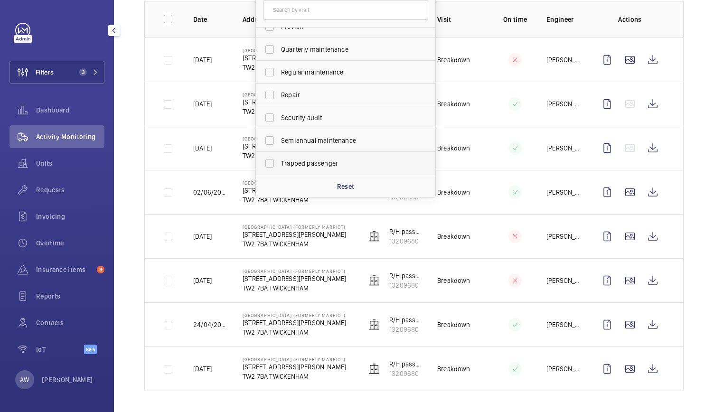
click at [267, 162] on label "Trapped passenger" at bounding box center [338, 163] width 165 height 23
click at [267, 162] on input "Trapped passenger" at bounding box center [269, 163] width 19 height 19
checkbox input "true"
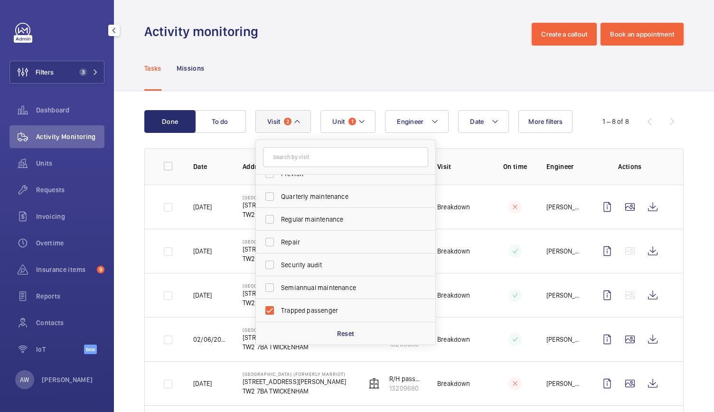
click at [323, 52] on div "Tasks Missions" at bounding box center [414, 68] width 540 height 45
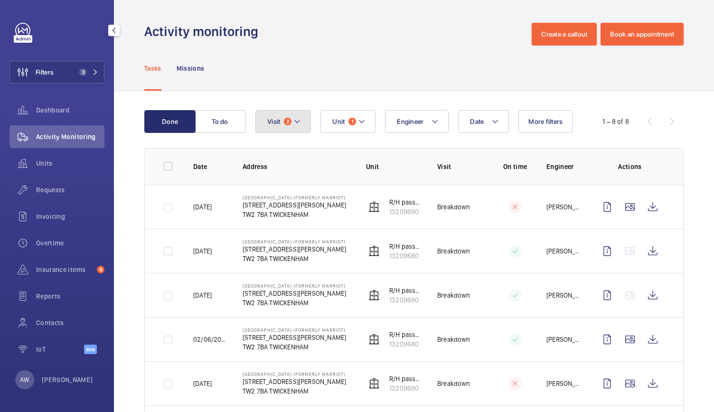
click at [296, 119] on mat-icon at bounding box center [298, 121] width 8 height 11
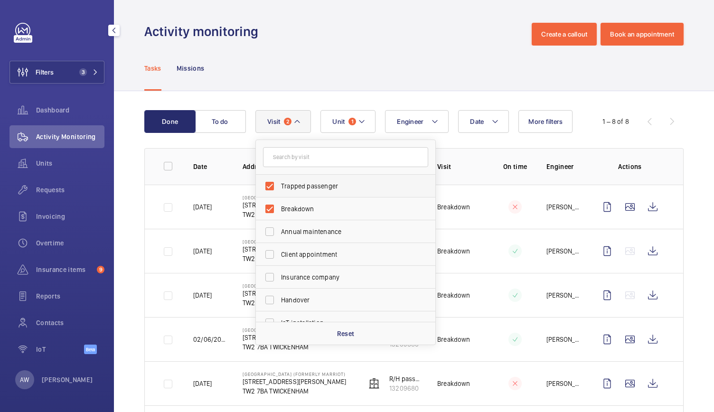
click at [274, 190] on label "Trapped passenger" at bounding box center [338, 186] width 165 height 23
click at [274, 190] on input "Trapped passenger" at bounding box center [269, 186] width 19 height 19
checkbox input "false"
click at [330, 9] on wm-front-admin-header "Activity monitoring Create a callout Book an appointment" at bounding box center [414, 23] width 600 height 46
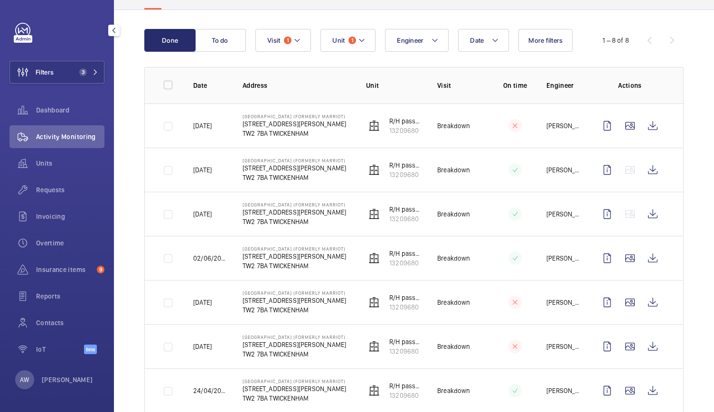
scroll to position [89, 0]
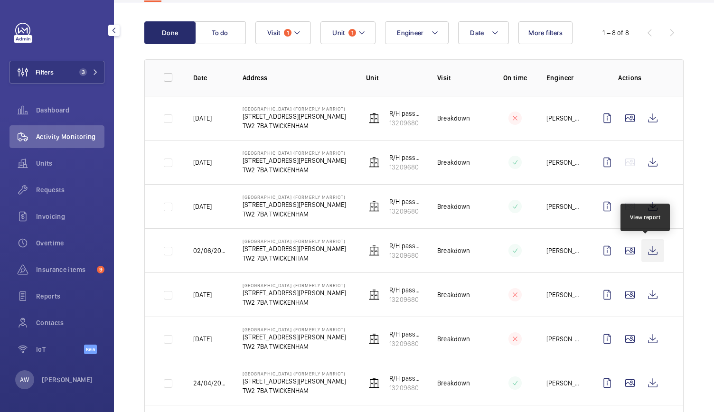
click at [644, 247] on wm-front-icon-button at bounding box center [653, 250] width 23 height 23
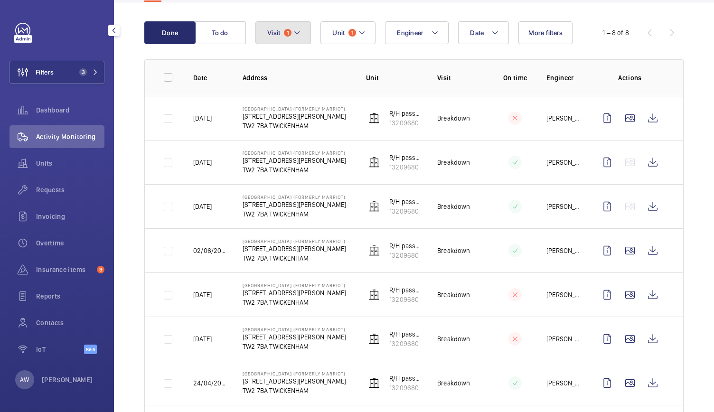
click at [303, 29] on button "Visit 1" at bounding box center [284, 32] width 56 height 23
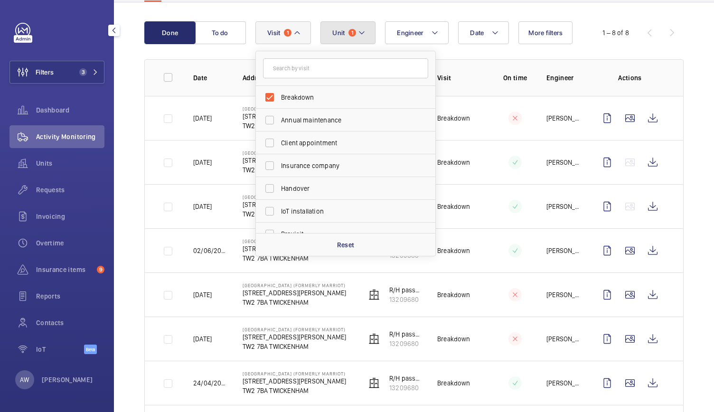
click at [359, 28] on mat-icon at bounding box center [362, 32] width 8 height 11
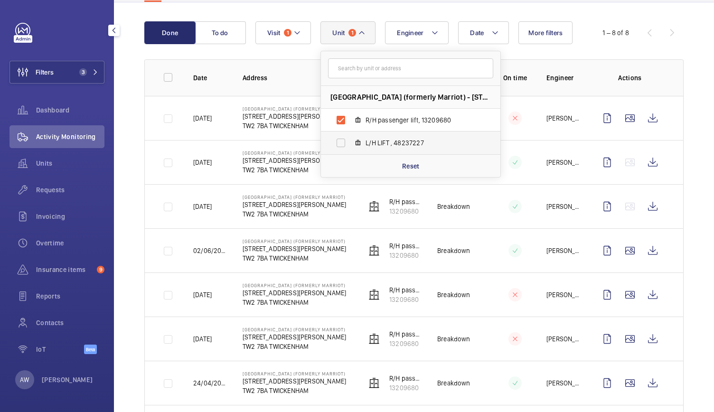
click at [338, 143] on label "L/H LIFT , 48237227" at bounding box center [403, 143] width 164 height 23
click at [338, 143] on input "L/H LIFT , 48237227" at bounding box center [341, 142] width 19 height 19
checkbox input "true"
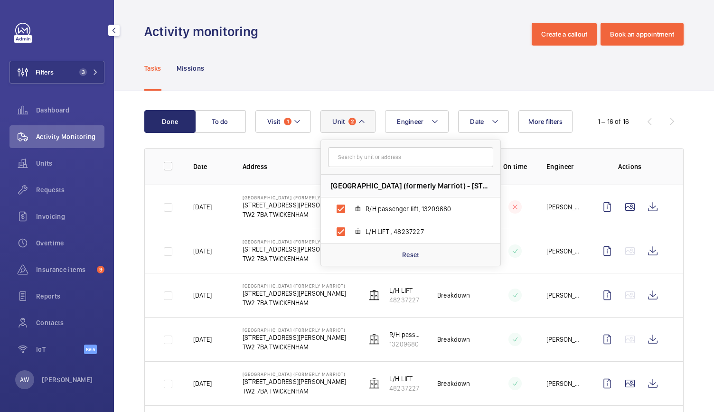
click at [344, 117] on button "Unit 2" at bounding box center [348, 121] width 55 height 23
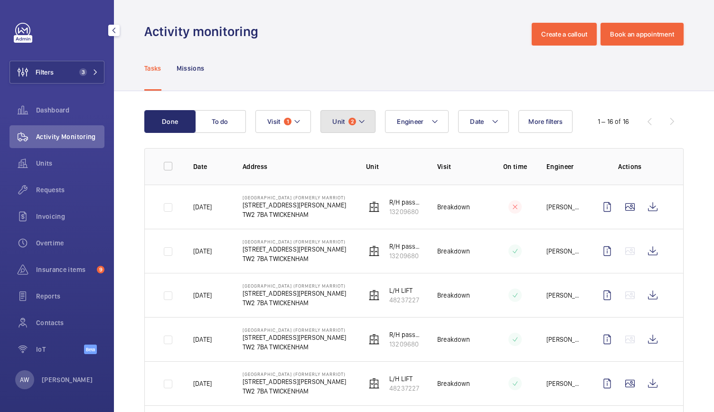
click at [348, 114] on button "Unit 2" at bounding box center [348, 121] width 55 height 23
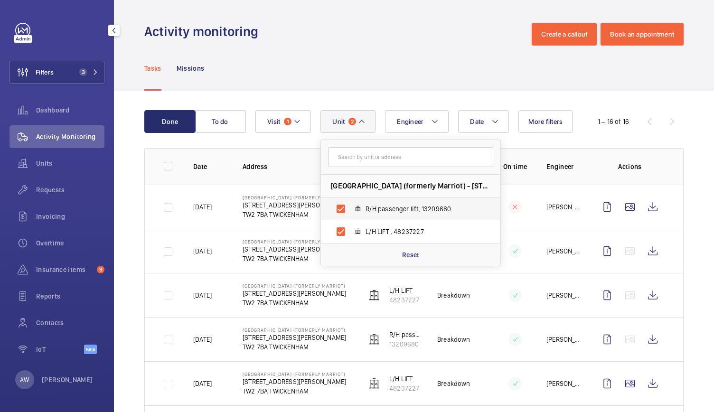
click at [341, 205] on label "R/H passenger lift, 13209680" at bounding box center [403, 209] width 164 height 23
click at [341, 205] on input "R/H passenger lift, 13209680" at bounding box center [341, 209] width 19 height 19
checkbox input "false"
click at [379, 72] on div "Tasks Missions" at bounding box center [414, 68] width 540 height 45
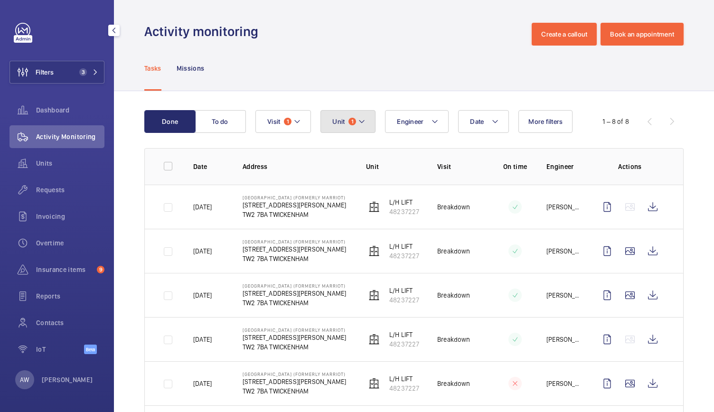
click at [356, 120] on button "Unit 1" at bounding box center [348, 121] width 55 height 23
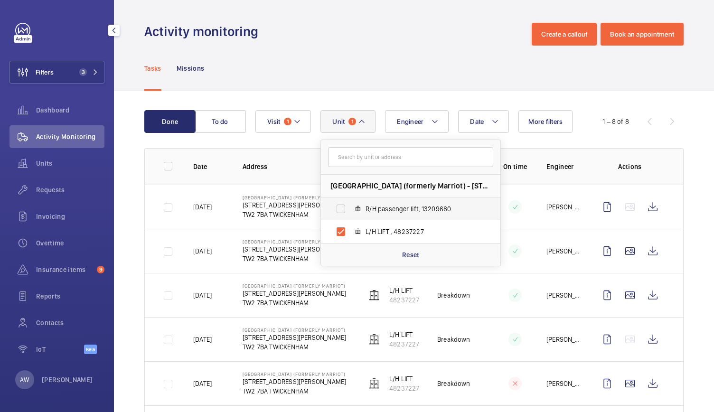
click at [334, 210] on label "R/H passenger lift, 13209680" at bounding box center [403, 209] width 164 height 23
click at [334, 210] on input "R/H passenger lift, 13209680" at bounding box center [341, 209] width 19 height 19
checkbox input "true"
click at [339, 230] on label "L/H LIFT , 48237227" at bounding box center [403, 231] width 164 height 23
click at [339, 230] on input "L/H LIFT , 48237227" at bounding box center [341, 231] width 19 height 19
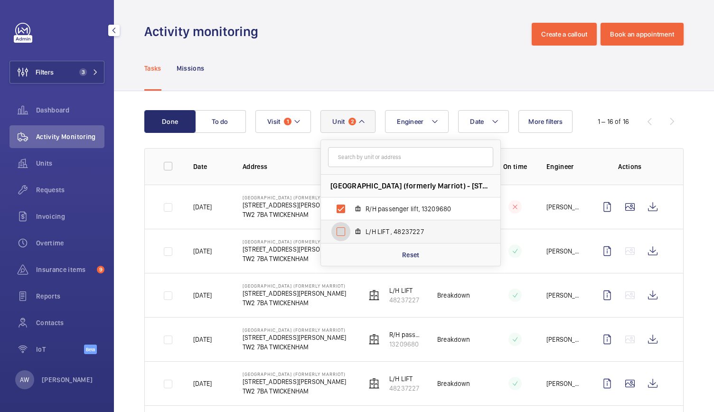
checkbox input "false"
click at [295, 305] on p "TW2 7BA TWICKENHAM" at bounding box center [295, 303] width 104 height 10
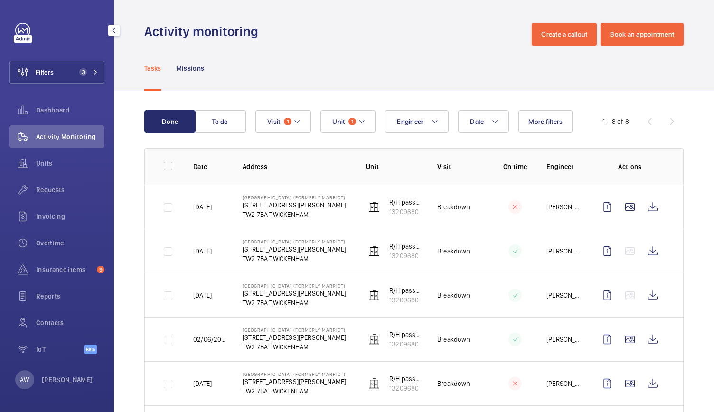
click at [335, 306] on td "[GEOGRAPHIC_DATA] (formerly Marriot) [STREET_ADDRESS][PERSON_NAME]" at bounding box center [290, 295] width 124 height 44
click at [652, 297] on wm-front-icon-button at bounding box center [653, 295] width 23 height 23
click at [648, 251] on wm-front-icon-button at bounding box center [653, 251] width 23 height 23
click at [645, 299] on wm-front-icon-button at bounding box center [653, 295] width 23 height 23
click at [647, 251] on wm-front-icon-button at bounding box center [653, 251] width 23 height 23
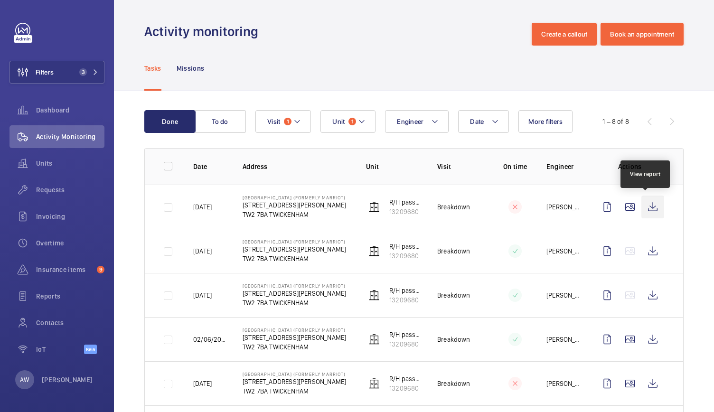
click at [643, 209] on wm-front-icon-button at bounding box center [653, 207] width 23 height 23
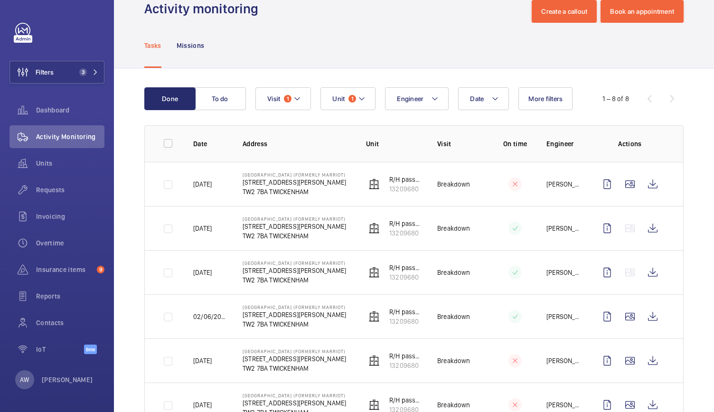
scroll to position [16, 0]
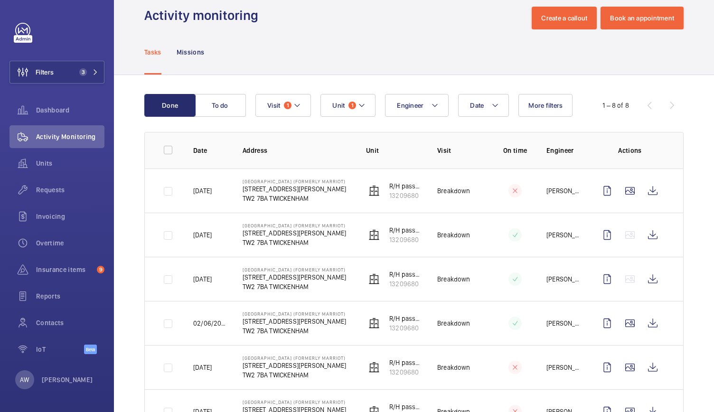
click at [447, 74] on div "Tasks Missions" at bounding box center [414, 51] width 540 height 45
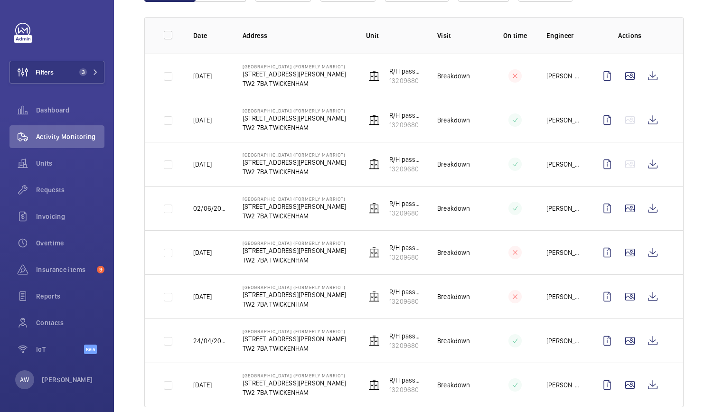
scroll to position [131, 0]
click at [83, 66] on button "Filters 3" at bounding box center [57, 72] width 95 height 23
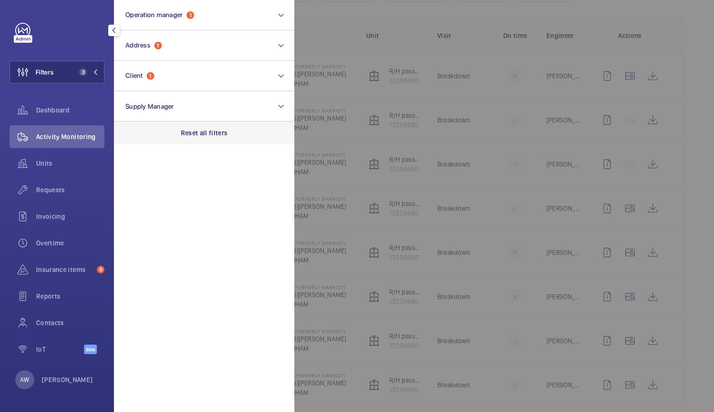
click at [199, 134] on p "Reset all filters" at bounding box center [204, 133] width 47 height 10
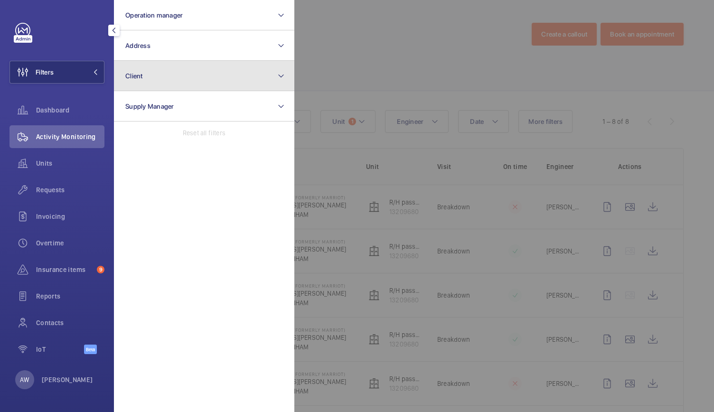
click at [162, 80] on button "Client" at bounding box center [204, 76] width 181 height 30
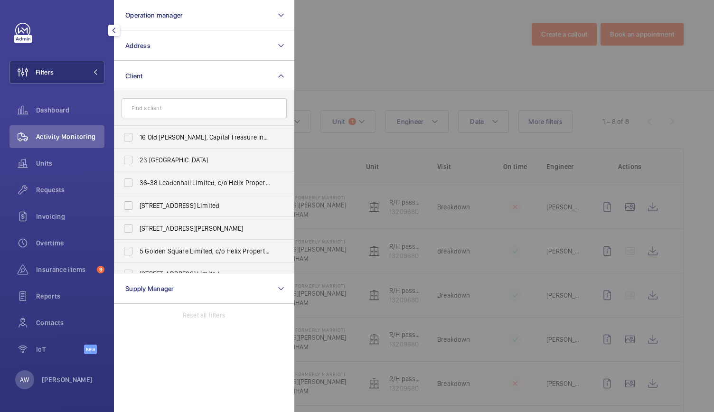
click at [150, 107] on input "text" at bounding box center [204, 108] width 165 height 20
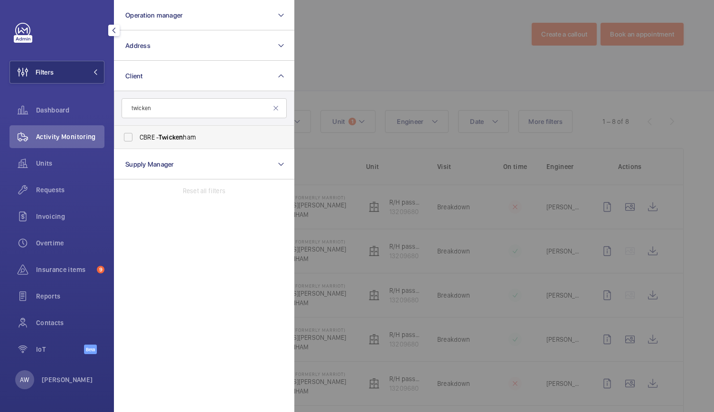
type input "twicken"
click at [162, 135] on span "Twicken" at bounding box center [171, 137] width 24 height 8
click at [138, 135] on input "CBRE - Twicken ham" at bounding box center [128, 137] width 19 height 19
checkbox input "true"
click at [376, 38] on div at bounding box center [652, 206] width 714 height 412
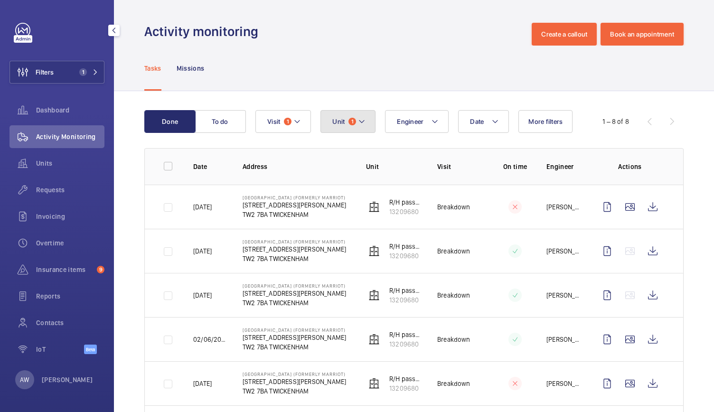
click at [359, 113] on button "Unit 1" at bounding box center [348, 121] width 55 height 23
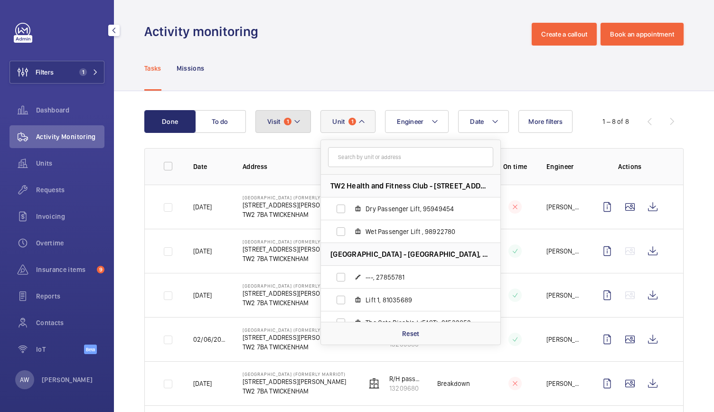
click at [295, 114] on button "Visit 1" at bounding box center [284, 121] width 56 height 23
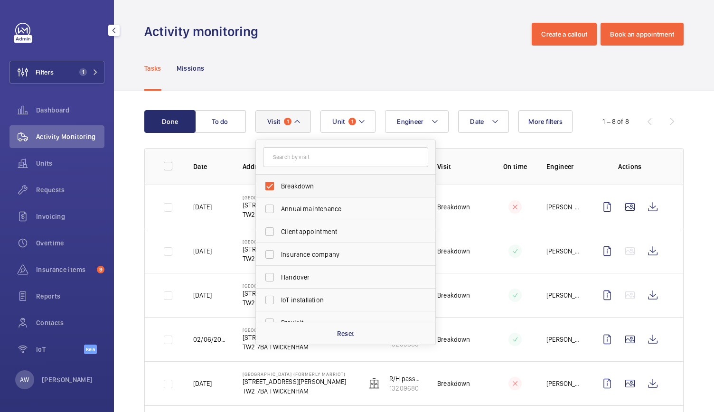
click at [269, 189] on label "Breakdown" at bounding box center [338, 186] width 165 height 23
click at [269, 189] on input "Breakdown" at bounding box center [269, 186] width 19 height 19
checkbox input "false"
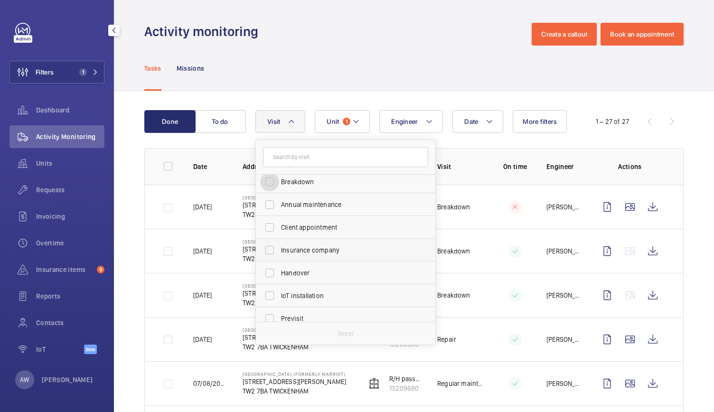
scroll to position [90, 0]
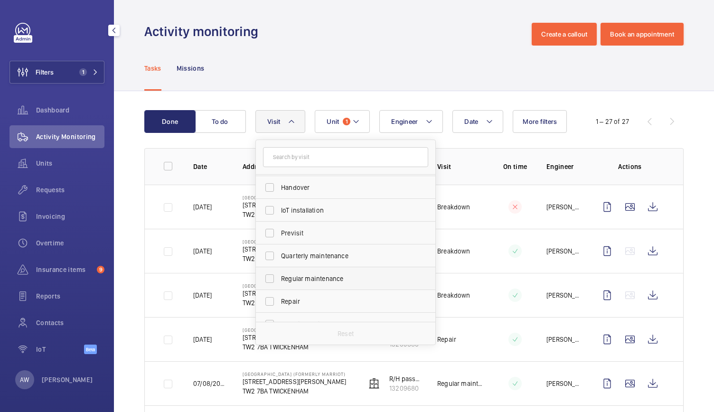
click at [272, 277] on label "Regular maintenance" at bounding box center [338, 278] width 165 height 23
click at [272, 277] on input "Regular maintenance" at bounding box center [269, 278] width 19 height 19
checkbox input "true"
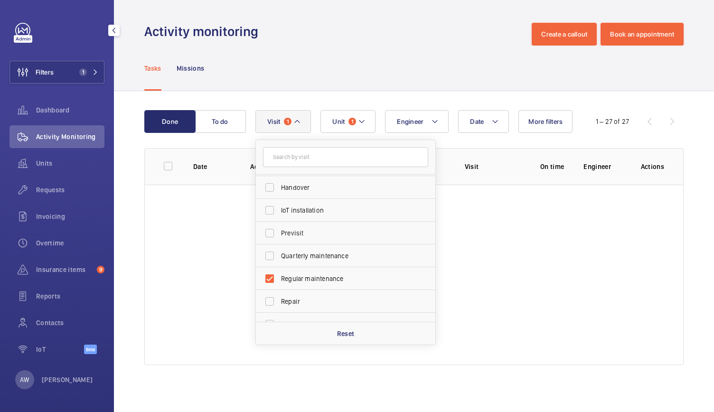
click at [307, 32] on div "Activity monitoring Create a callout Book an appointment" at bounding box center [414, 34] width 540 height 23
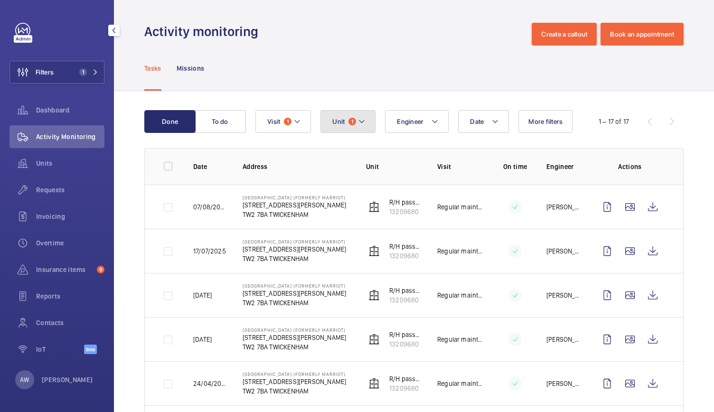
click at [351, 129] on button "Unit 1" at bounding box center [348, 121] width 55 height 23
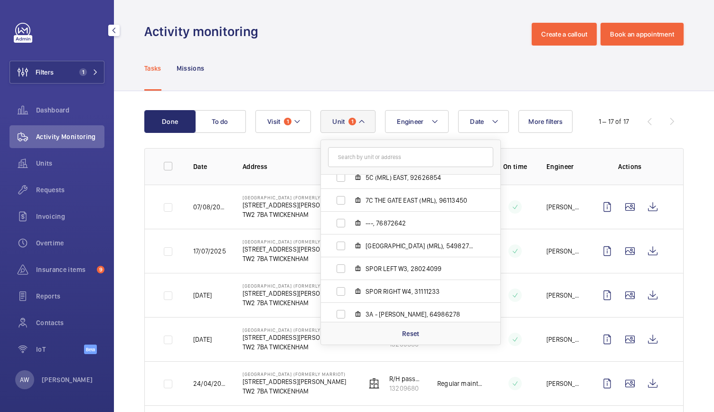
scroll to position [602, 0]
click at [411, 337] on p "Reset" at bounding box center [411, 334] width 18 height 10
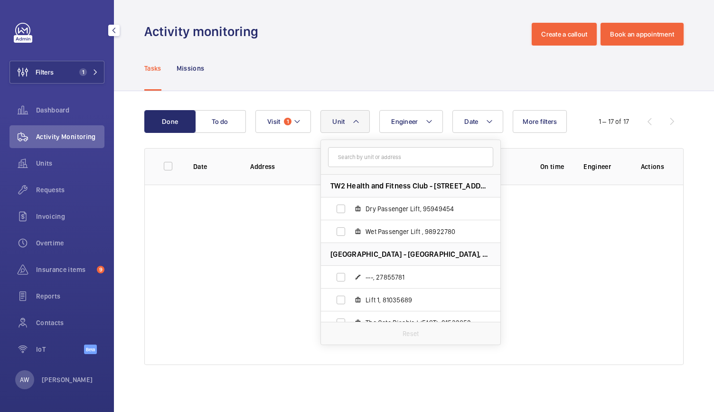
click at [388, 103] on div "Done To do Date Engineer Unit TW2 Health and Fitness Club - [STREET_ADDRESS][GE…" at bounding box center [414, 239] width 600 height 297
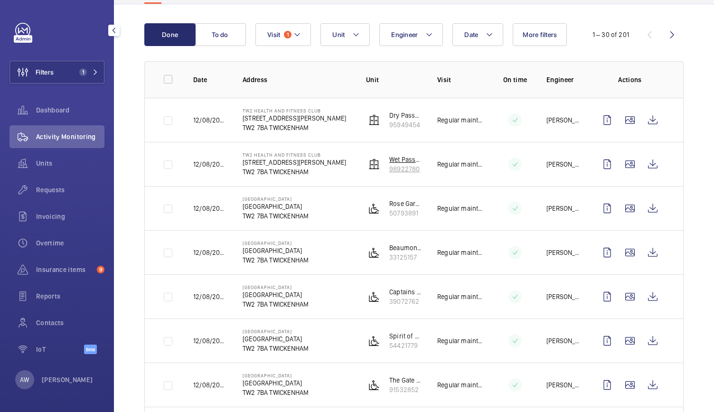
scroll to position [116, 0]
